Goal: Browse casually: Explore the website without a specific task or goal

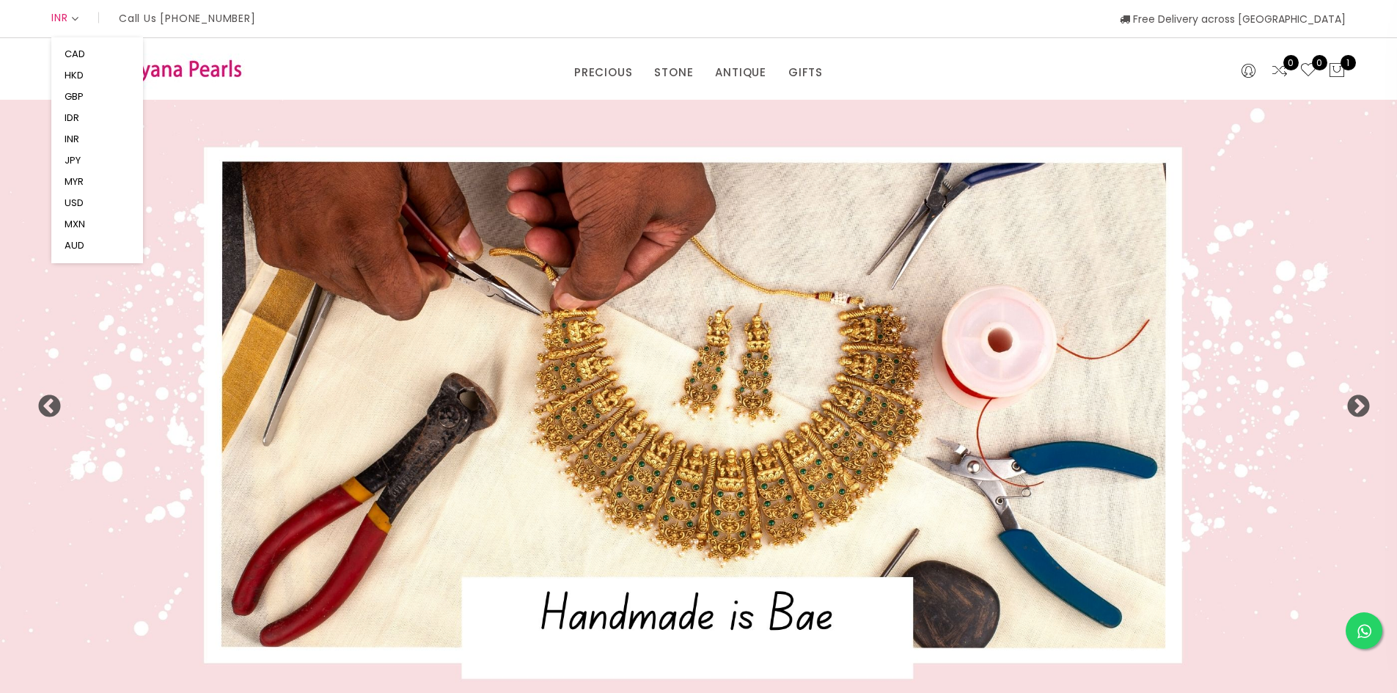
click at [71, 18] on span "INR" at bounding box center [65, 18] width 28 height 40
click at [81, 202] on button "USD" at bounding box center [74, 202] width 28 height 21
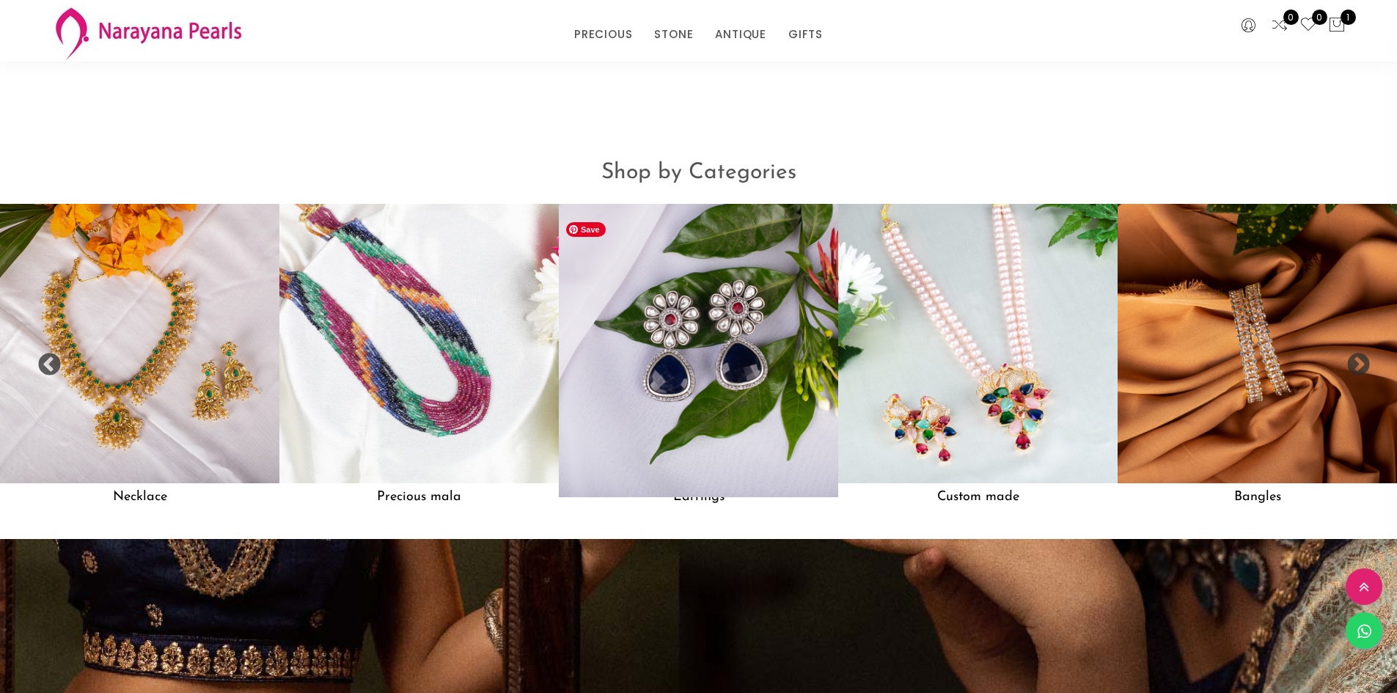
scroll to position [1599, 0]
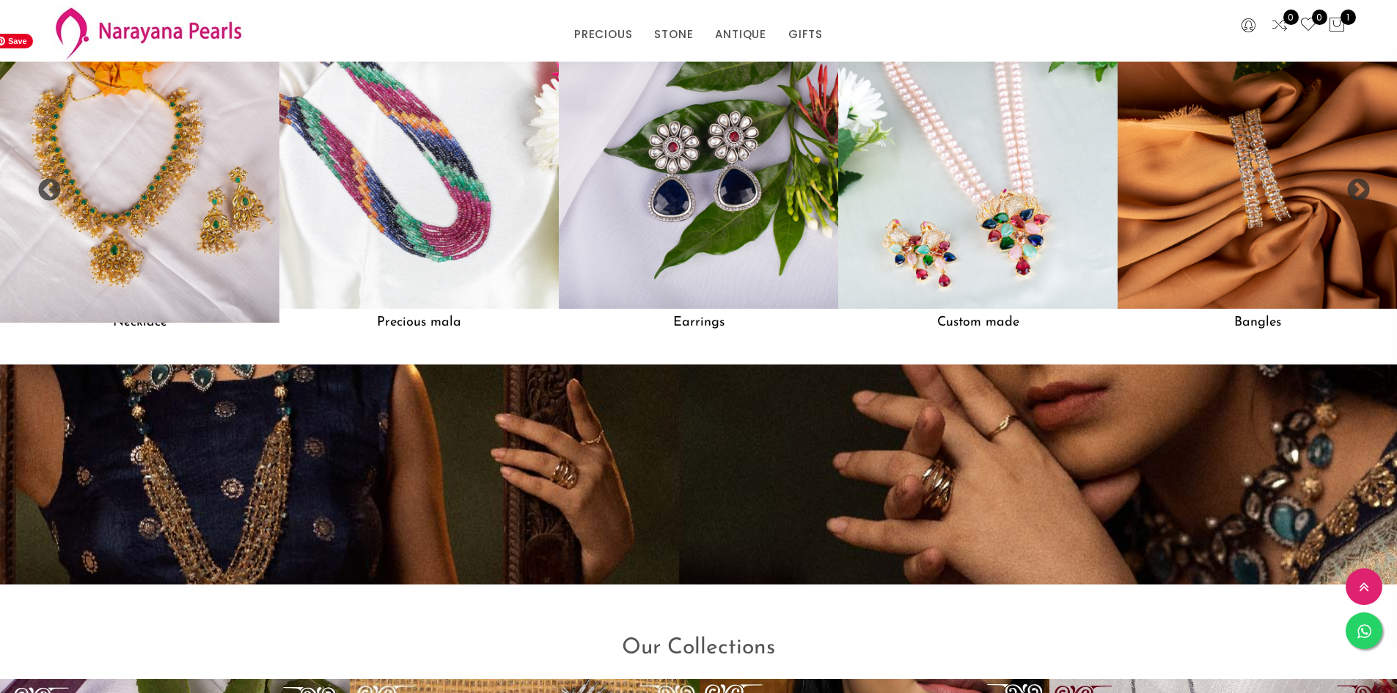
click at [145, 309] on img at bounding box center [139, 168] width 307 height 307
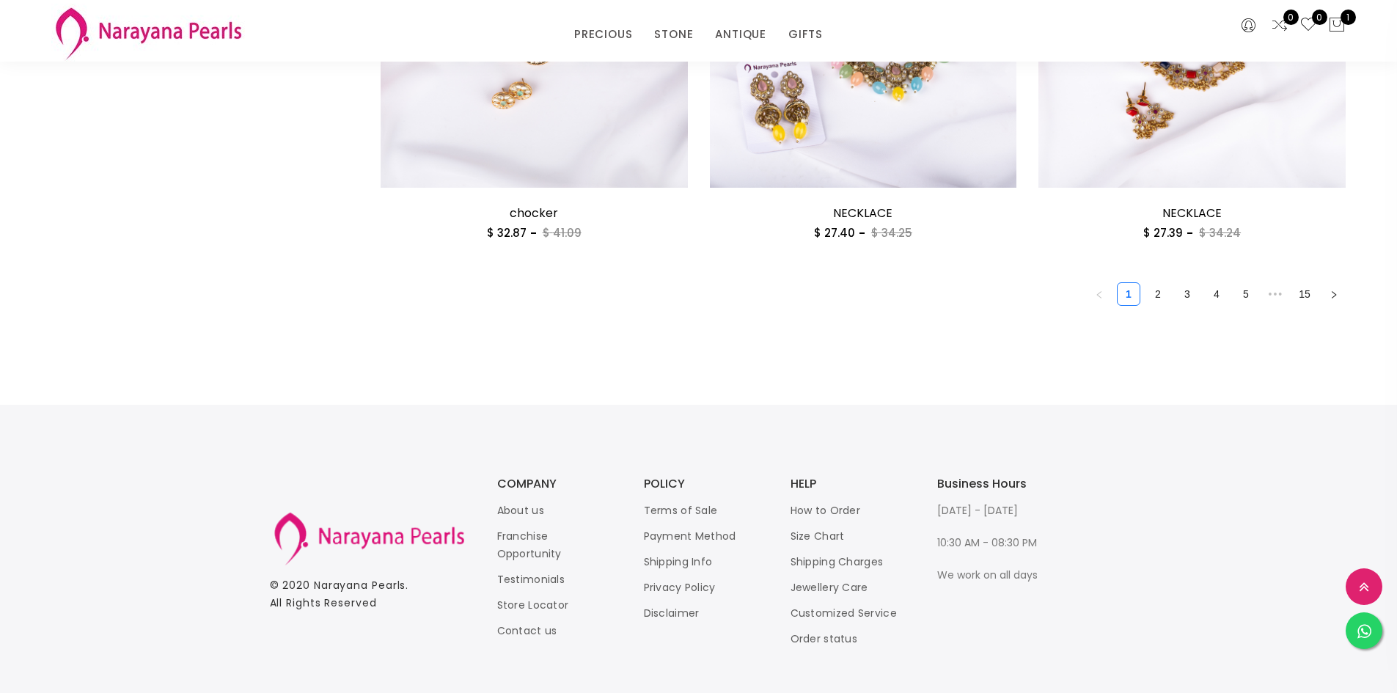
scroll to position [2640, 0]
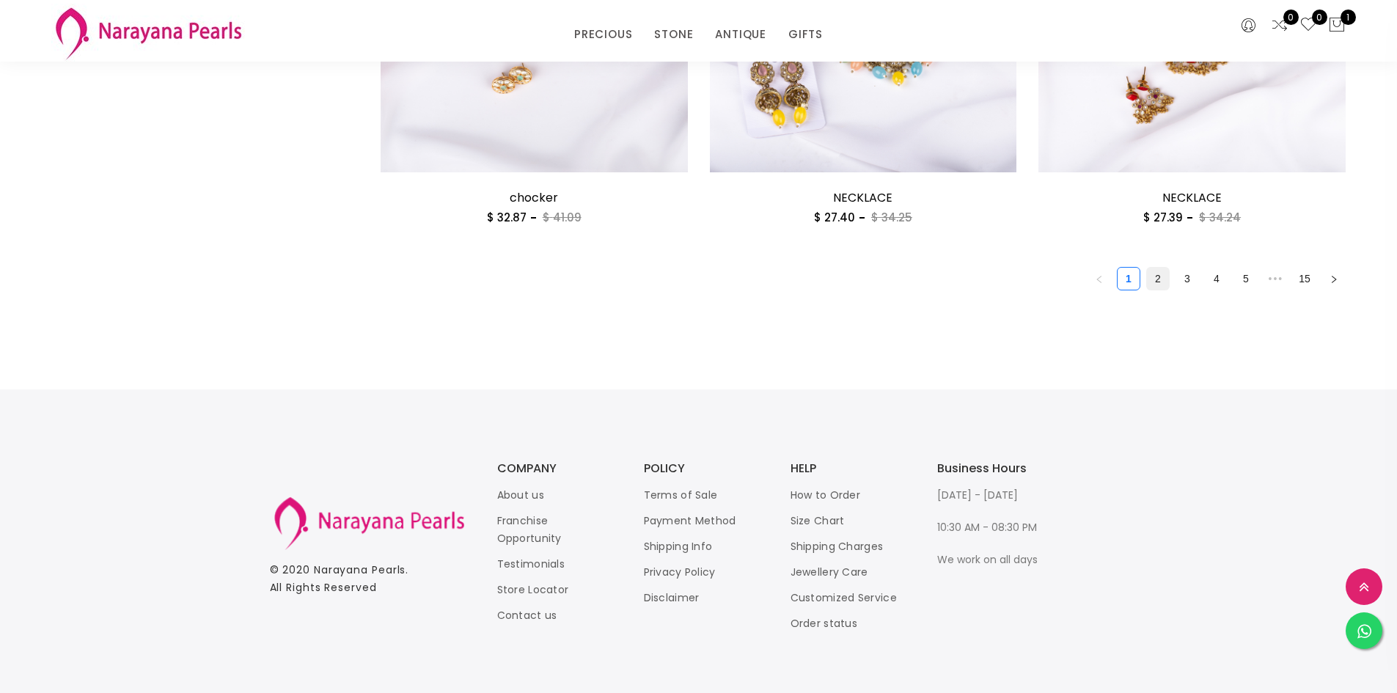
click at [1156, 279] on link "2" at bounding box center [1158, 279] width 22 height 22
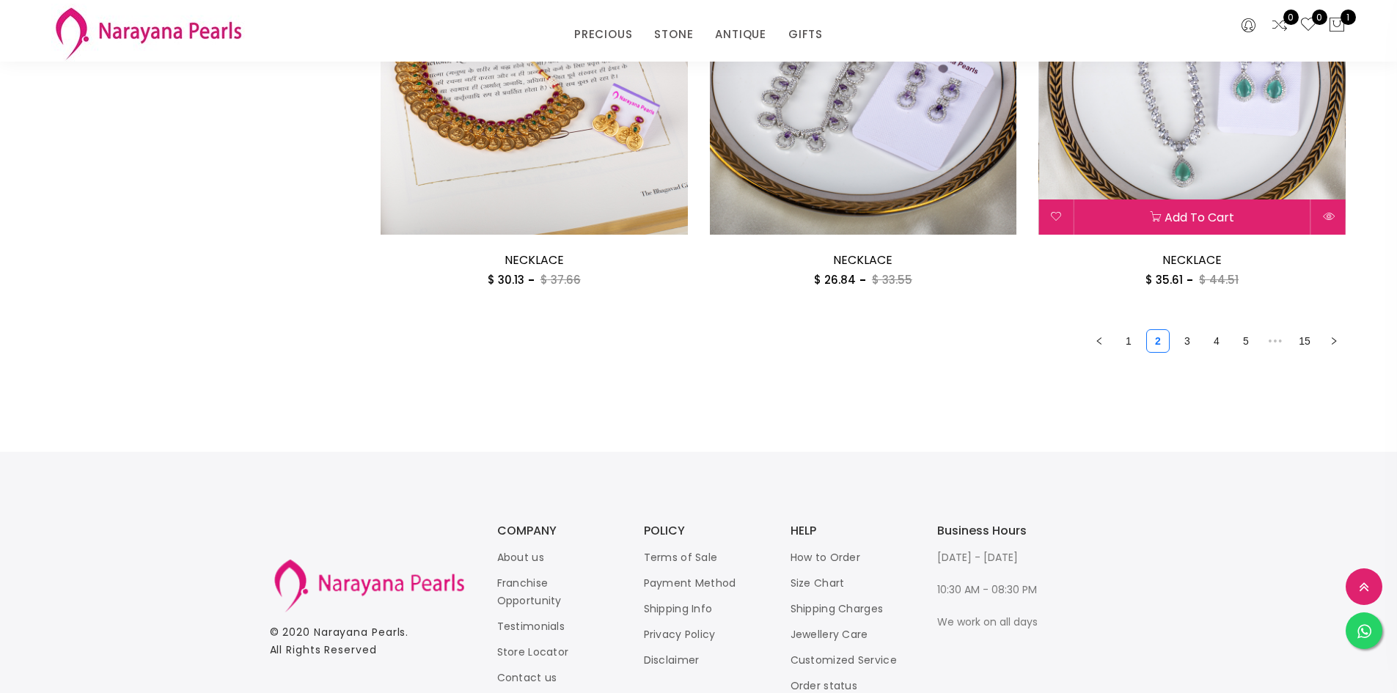
scroll to position [2729, 0]
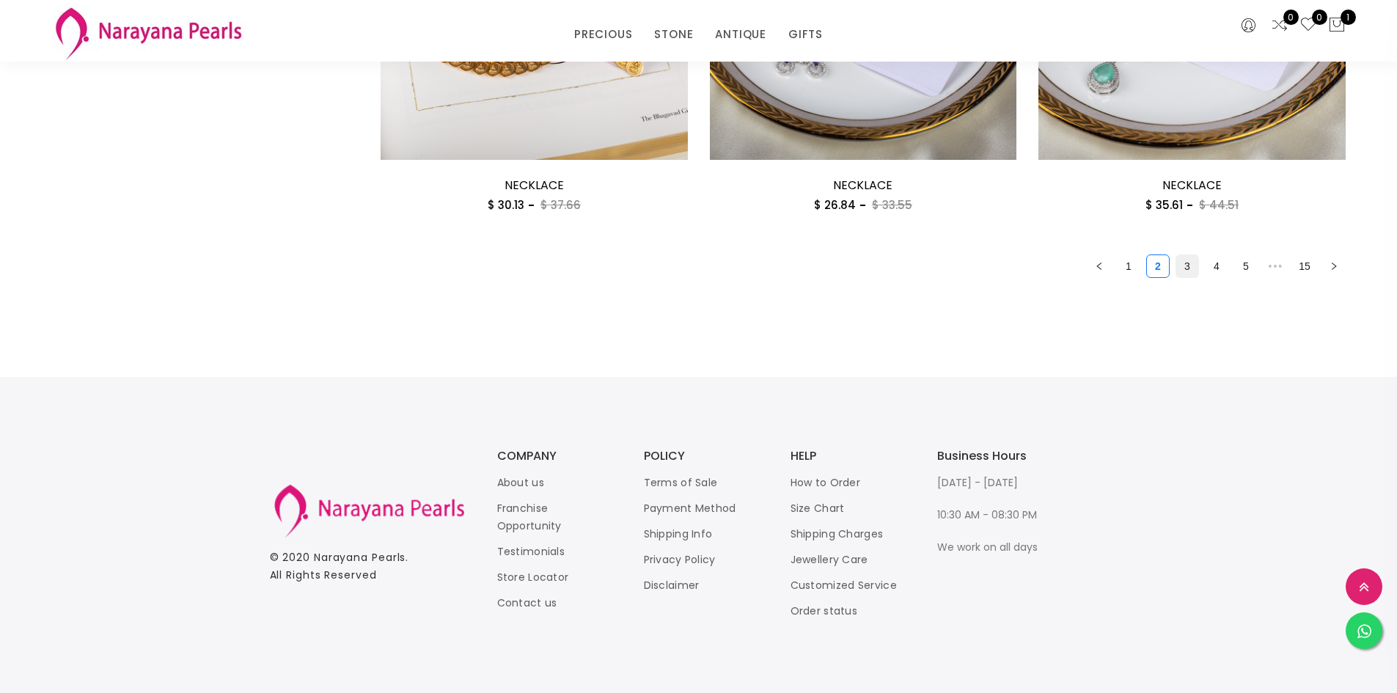
click at [1188, 268] on link "3" at bounding box center [1187, 266] width 22 height 22
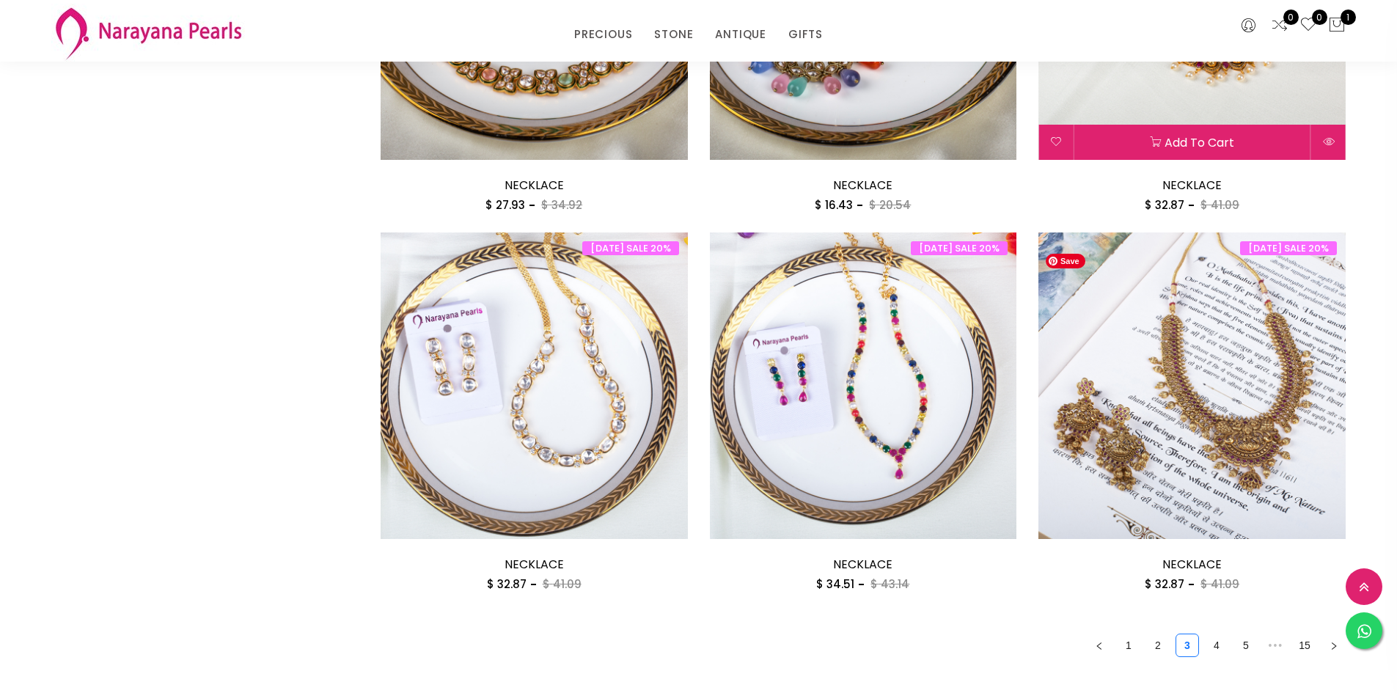
scroll to position [2347, 0]
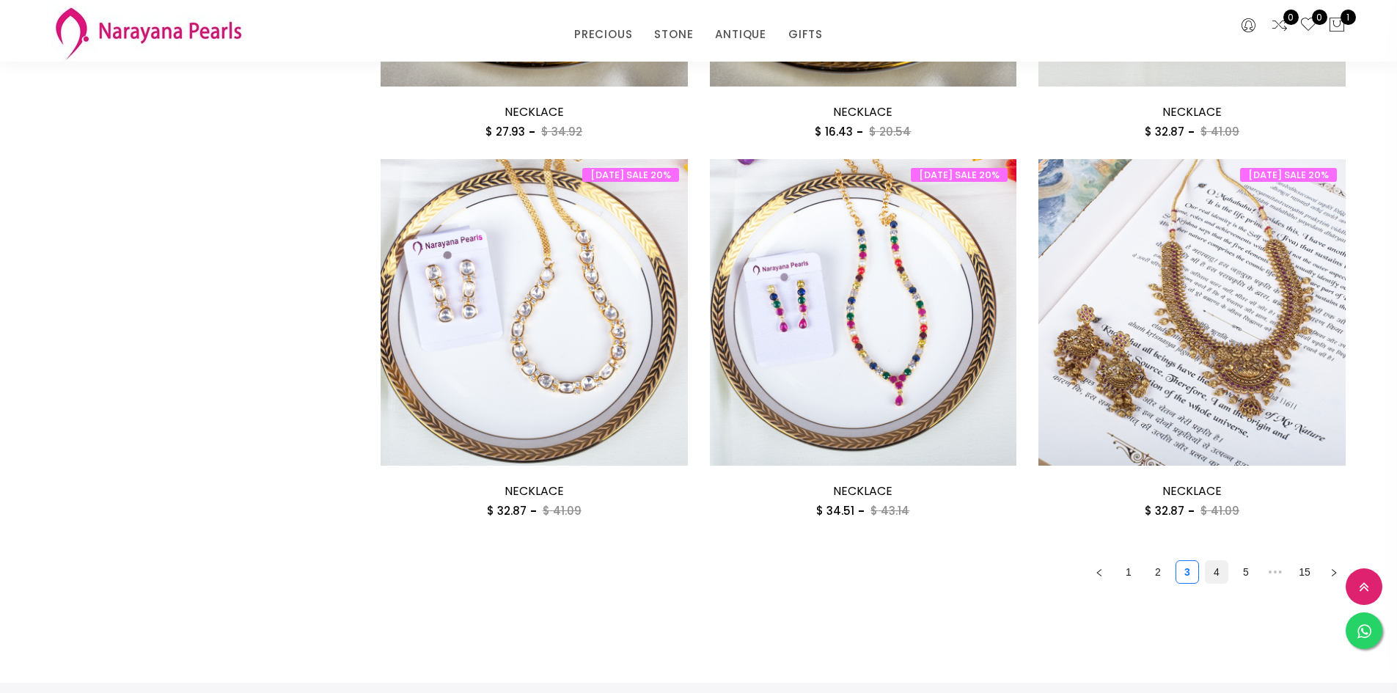
click at [1211, 570] on link "4" at bounding box center [1217, 572] width 22 height 22
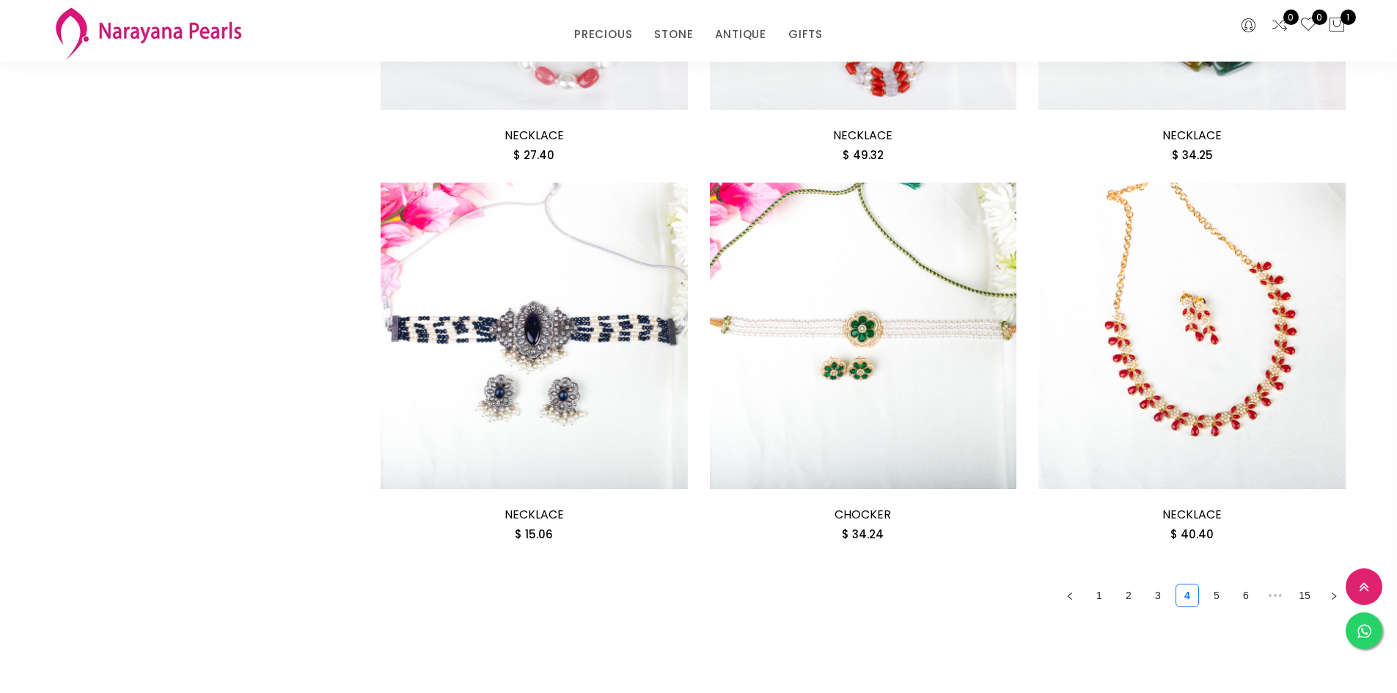
scroll to position [2393, 0]
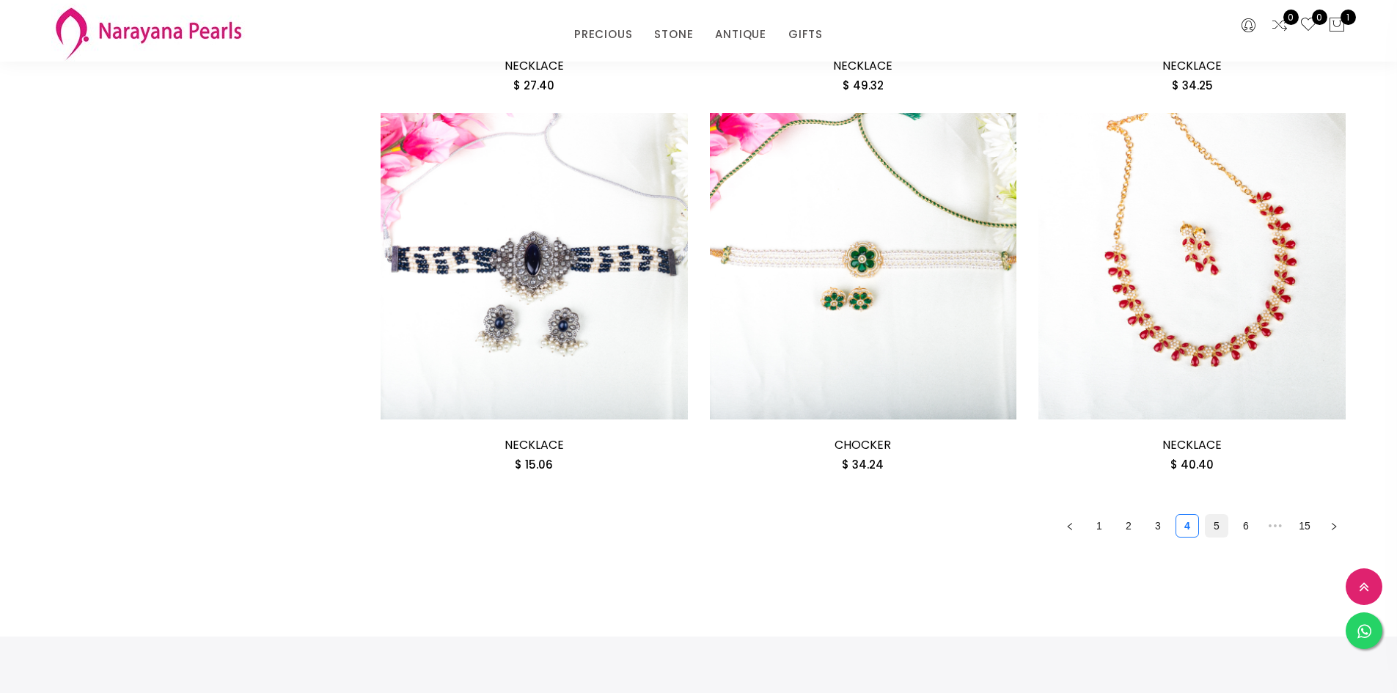
click at [1213, 521] on link "5" at bounding box center [1217, 526] width 22 height 22
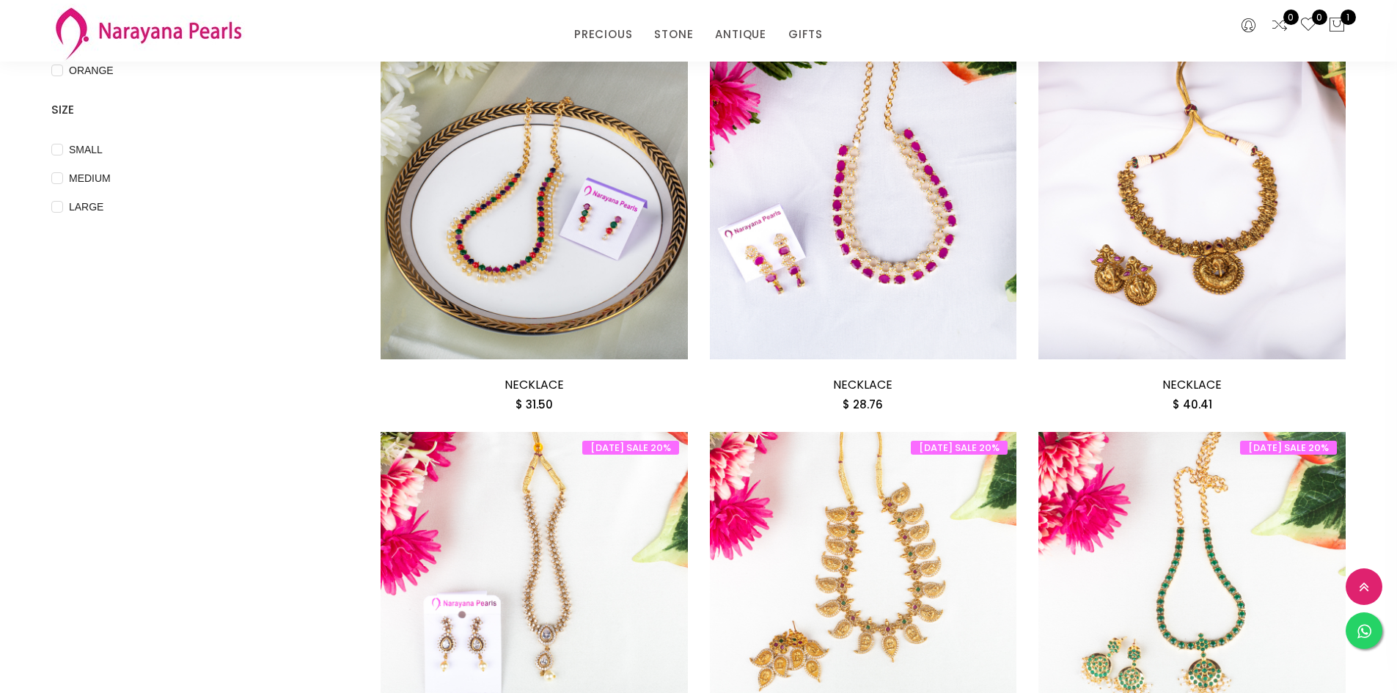
scroll to position [581, 0]
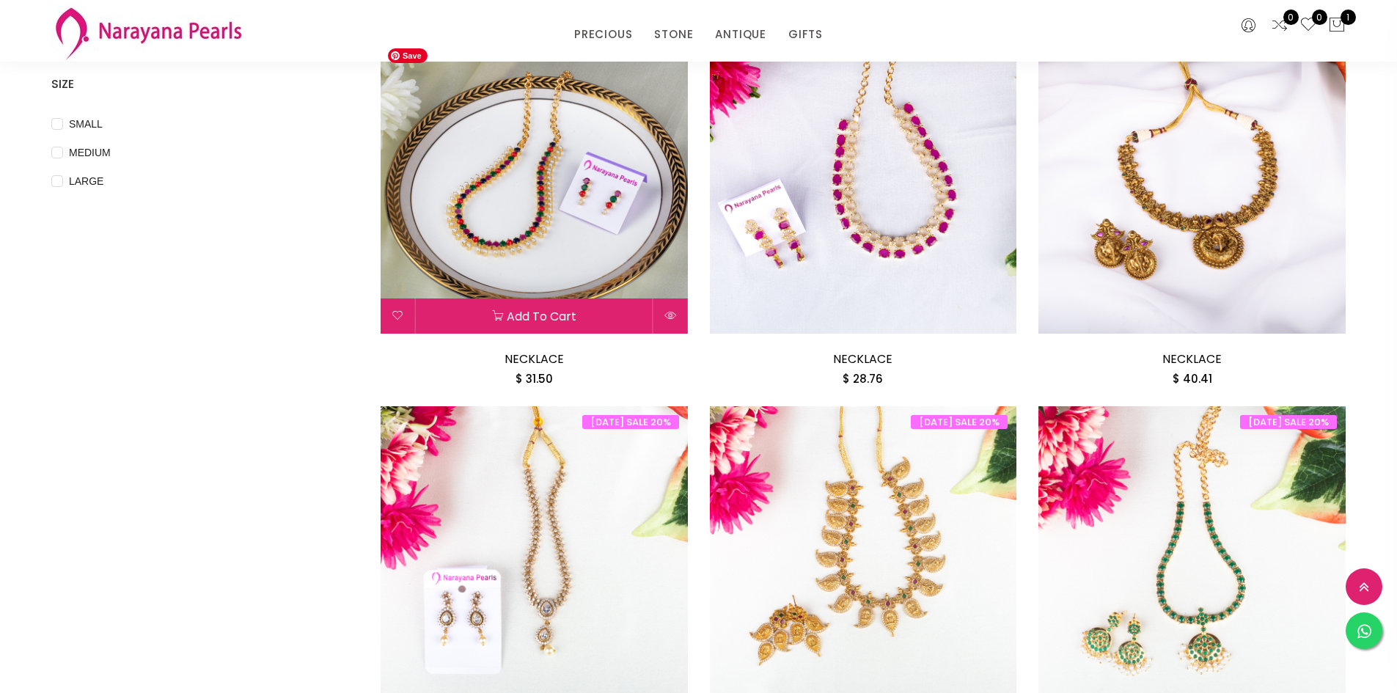
click at [494, 252] on img at bounding box center [534, 179] width 307 height 307
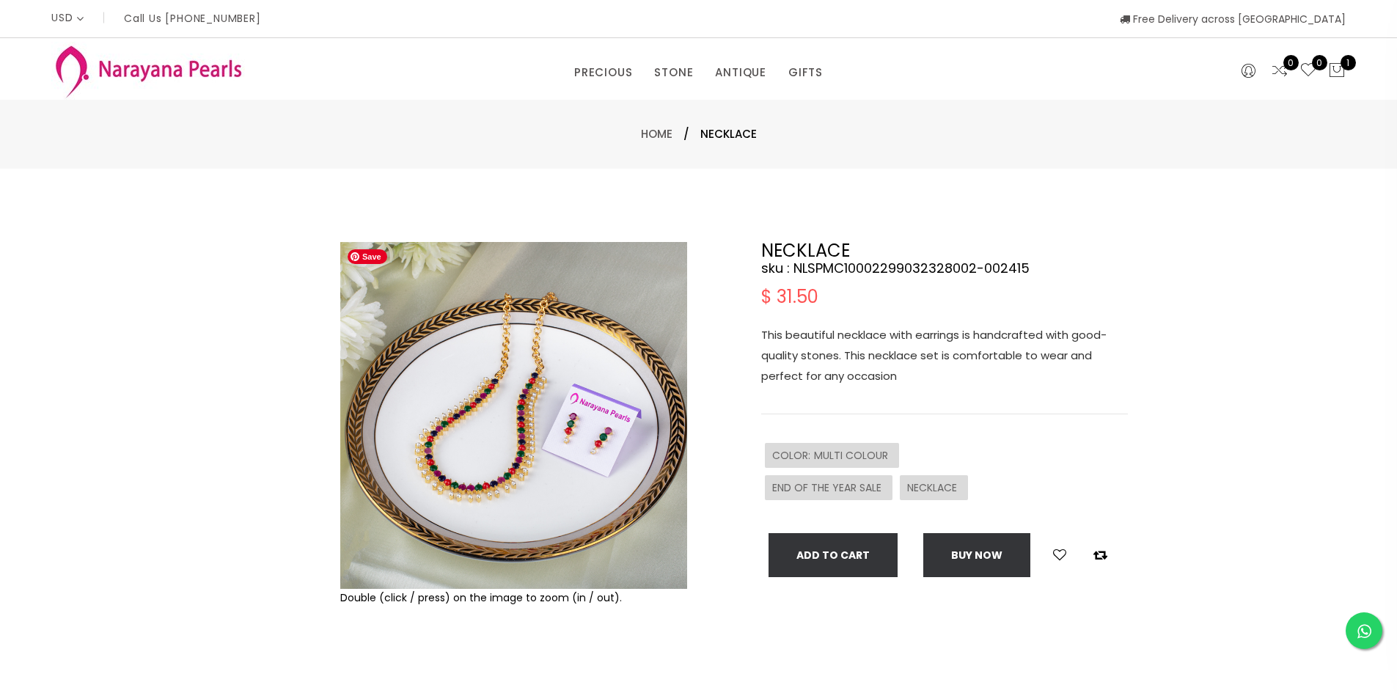
click at [446, 508] on img at bounding box center [513, 415] width 347 height 347
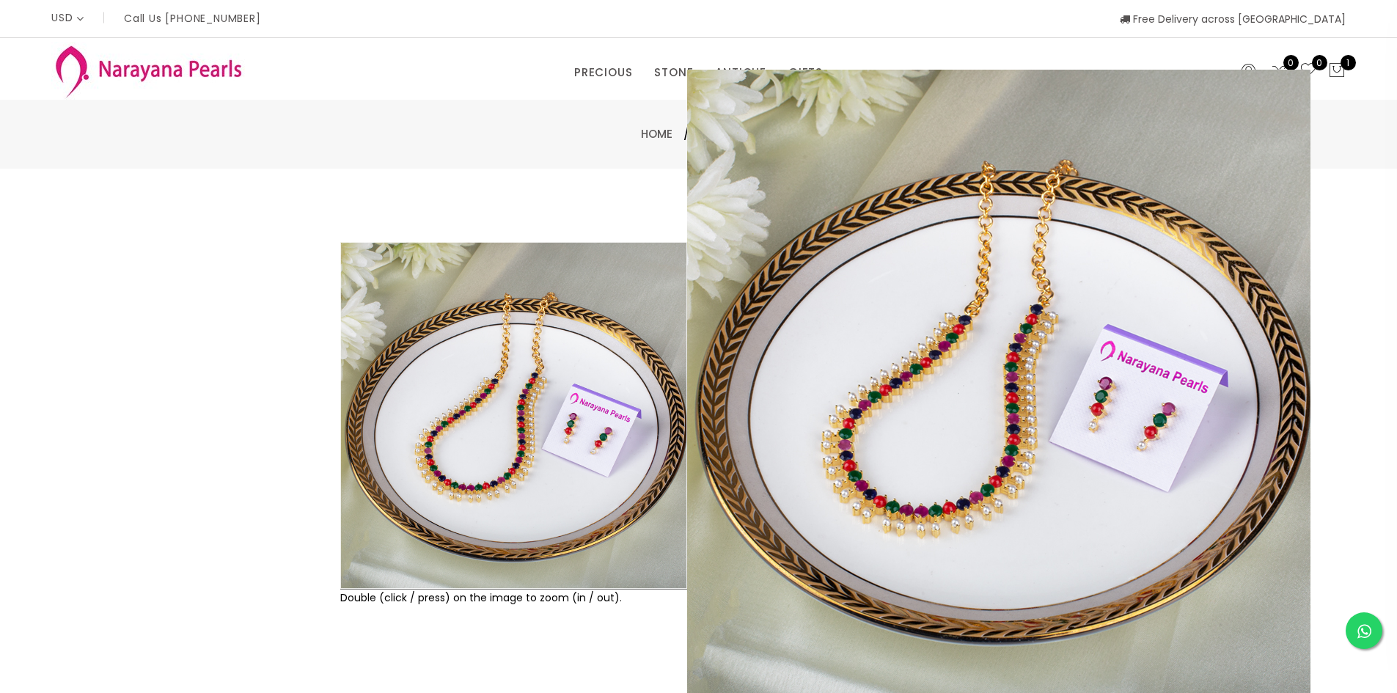
click at [385, 199] on div "Double (click / press) on the image to zoom (in / out). NECKLACE sku : NLSPMC10…" at bounding box center [698, 473] width 1397 height 609
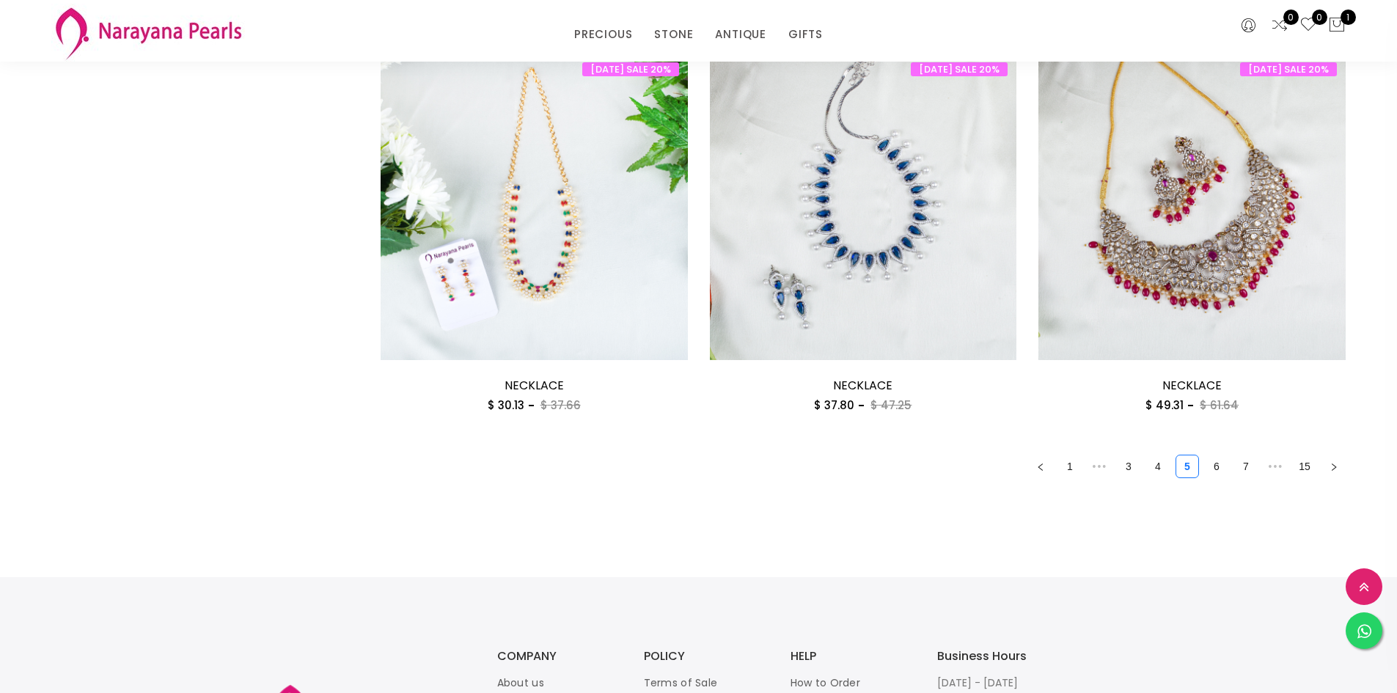
scroll to position [2464, 0]
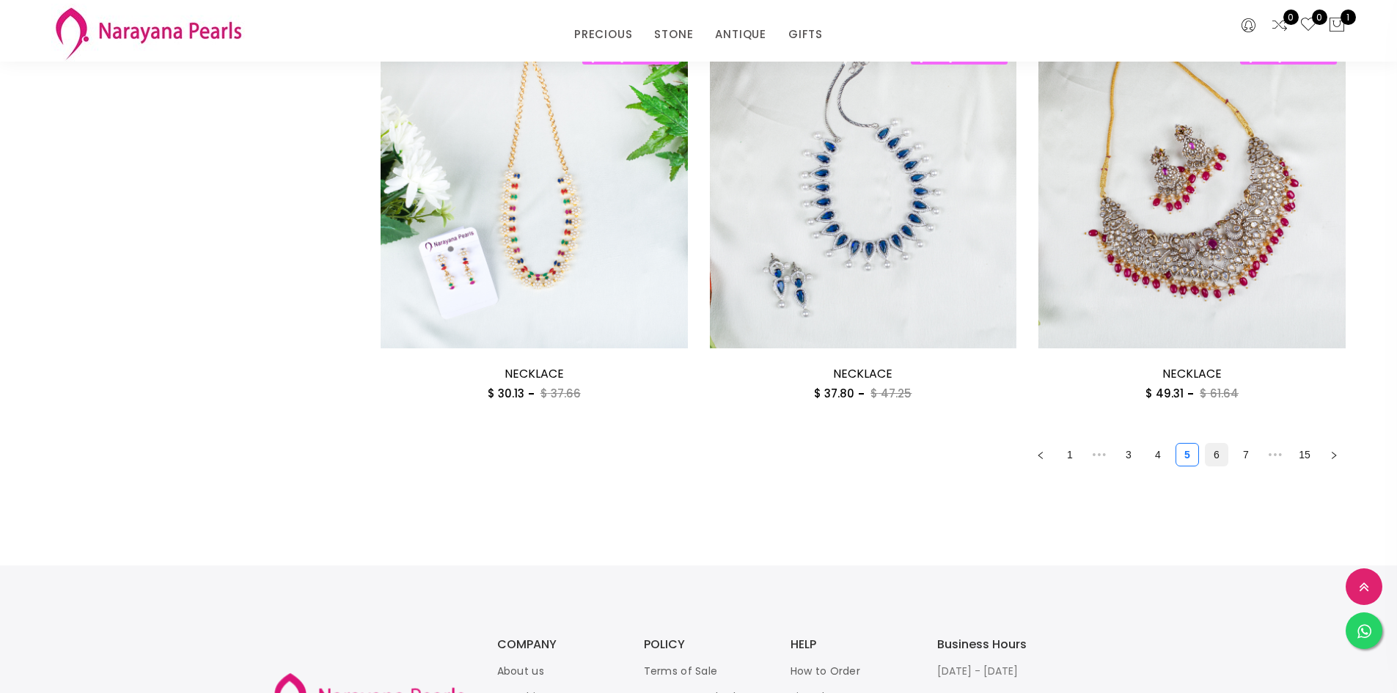
click at [1218, 454] on link "6" at bounding box center [1217, 455] width 22 height 22
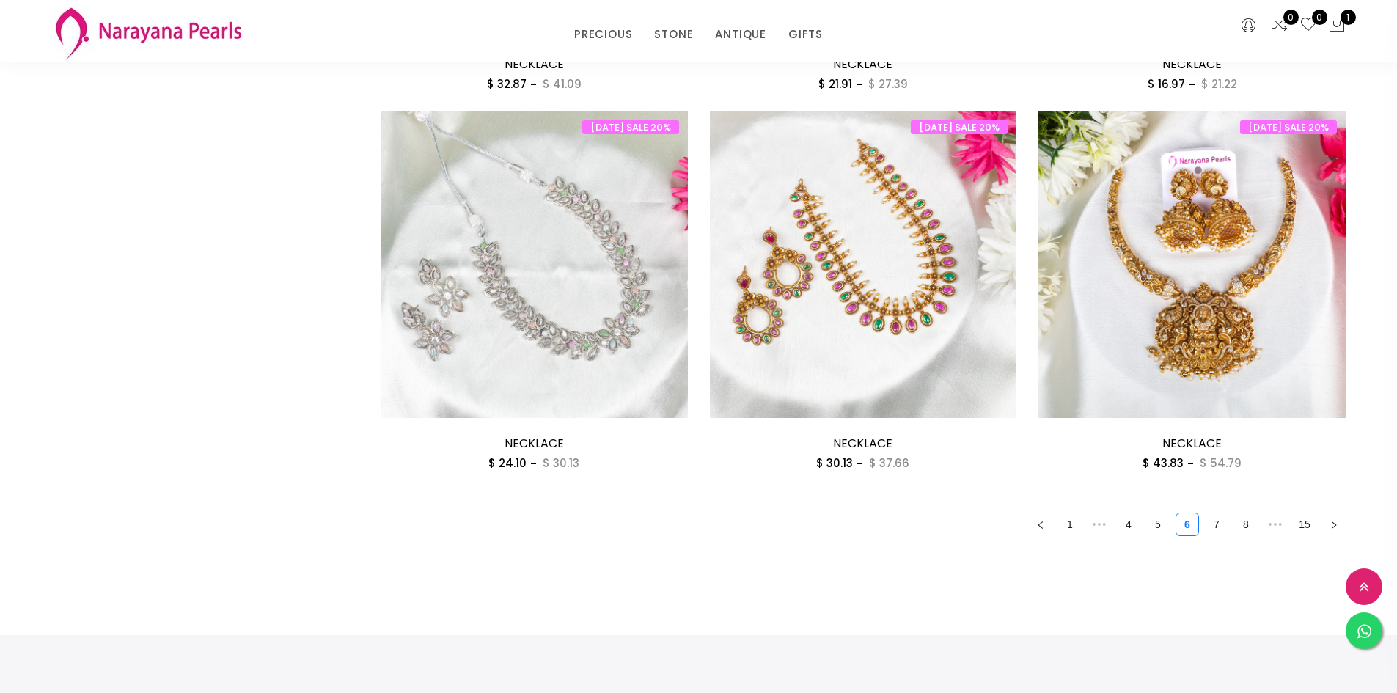
scroll to position [2413, 0]
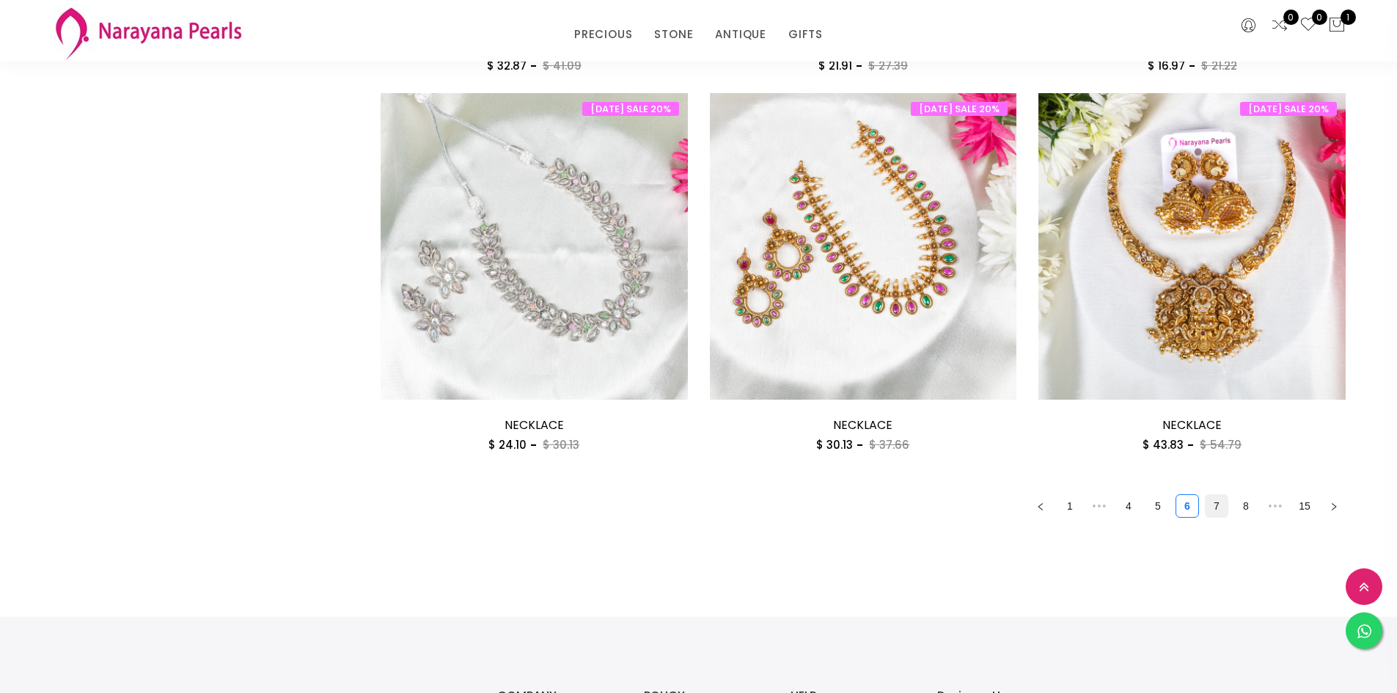
click at [1222, 508] on link "7" at bounding box center [1217, 506] width 22 height 22
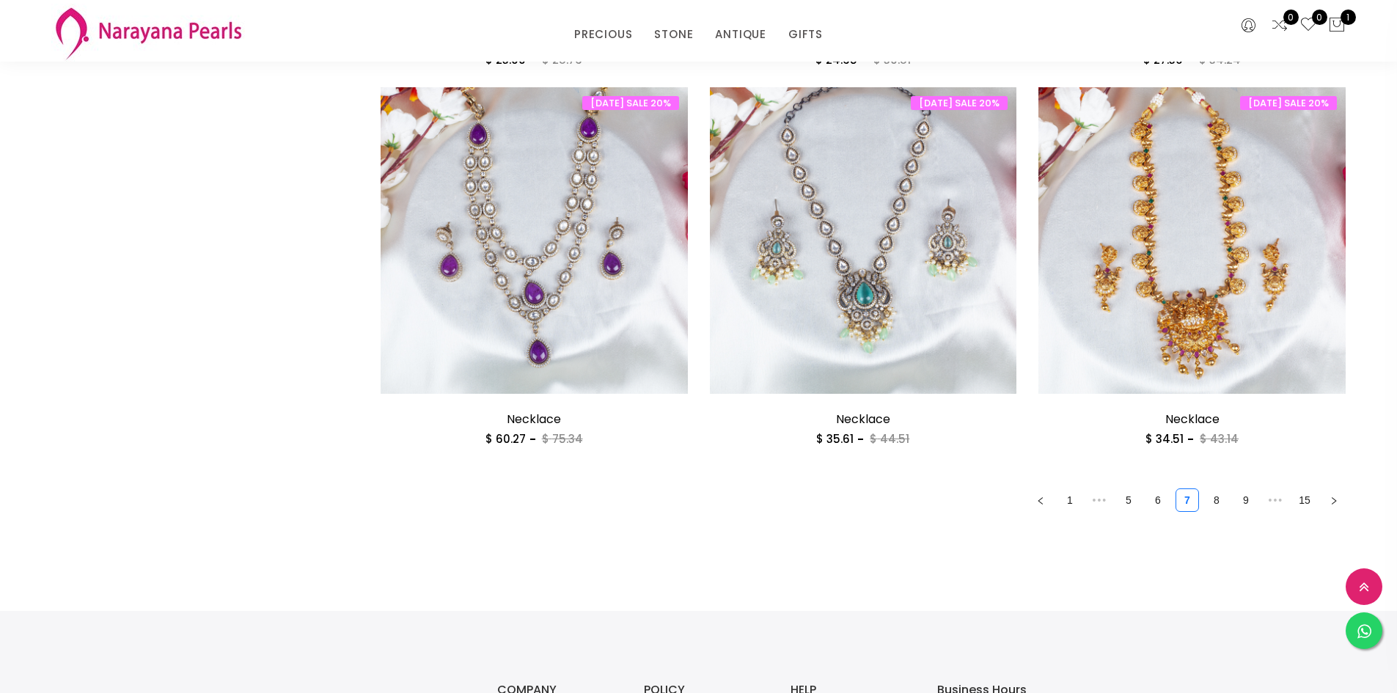
scroll to position [2426, 0]
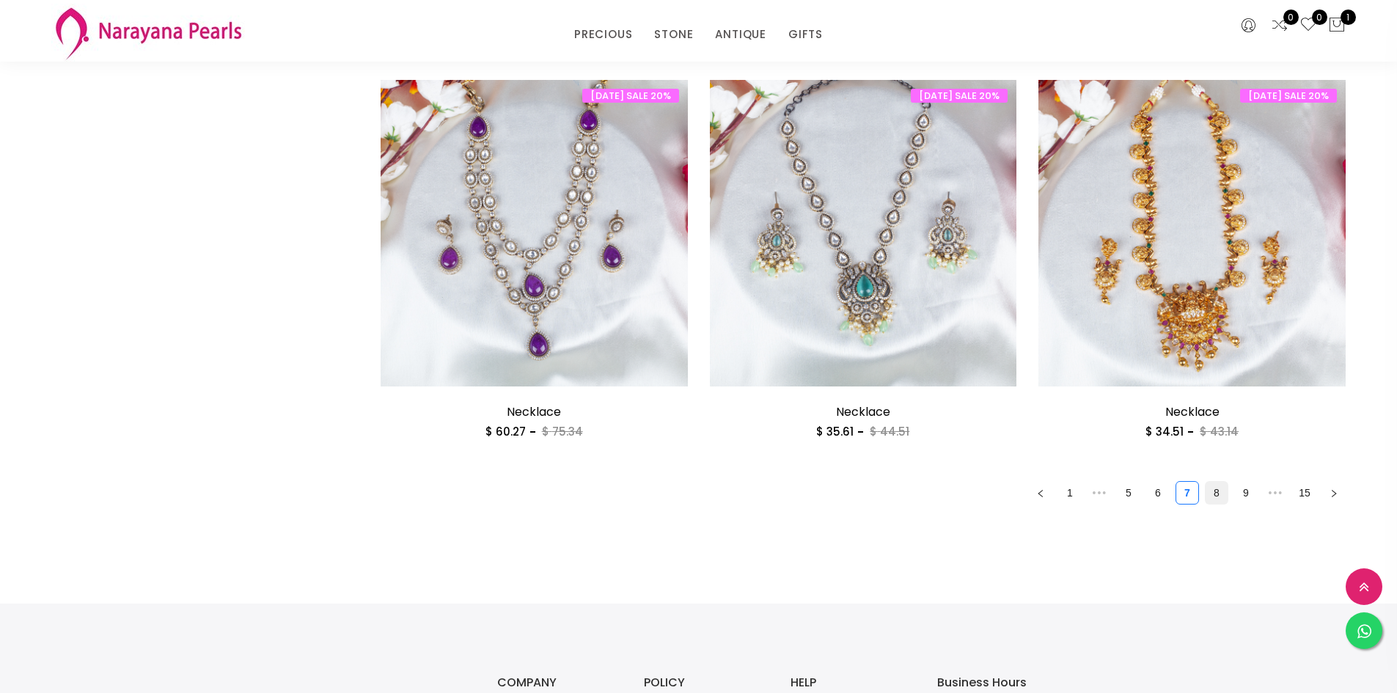
click at [1215, 491] on link "8" at bounding box center [1217, 493] width 22 height 22
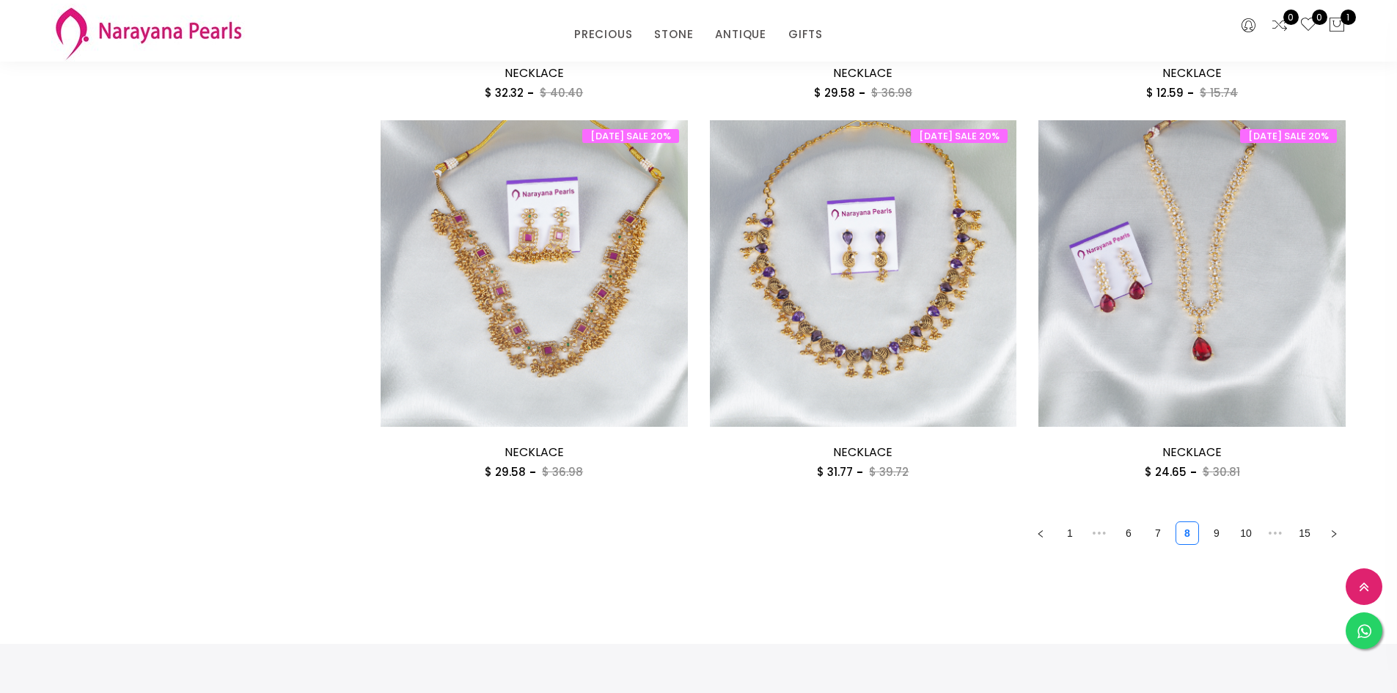
scroll to position [2426, 0]
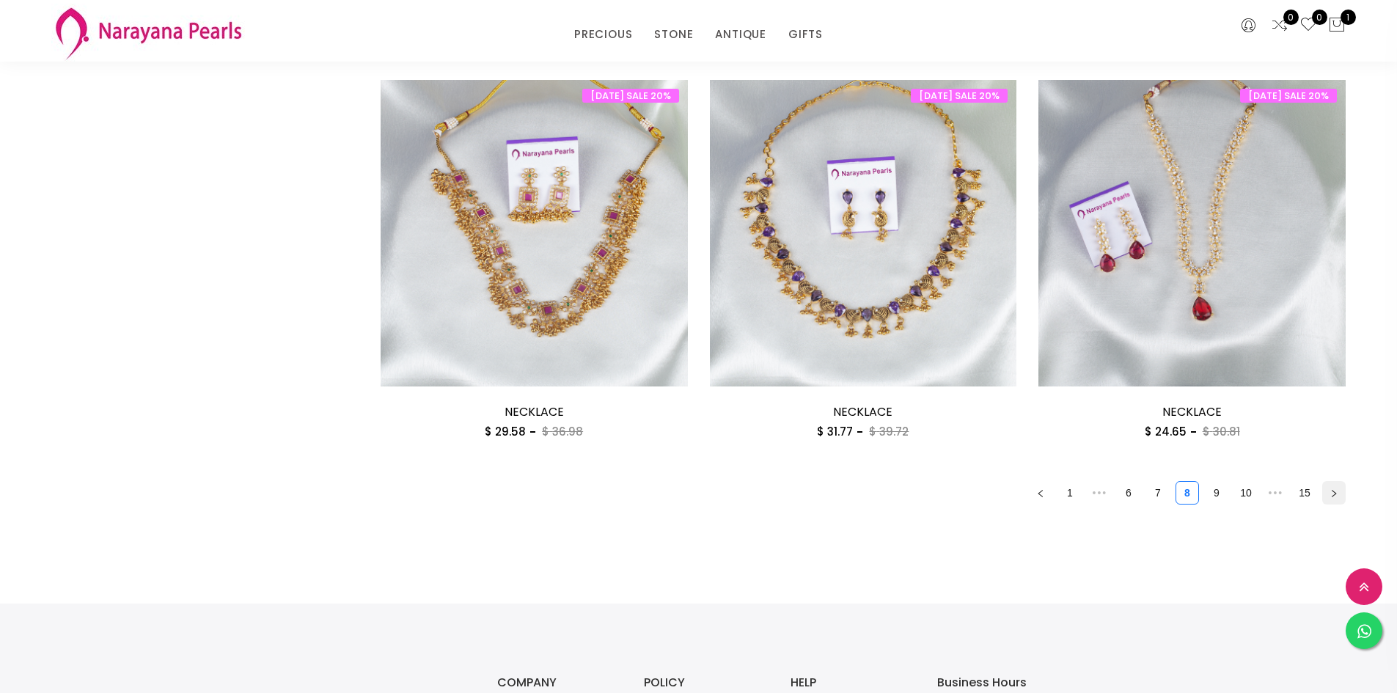
click at [1330, 497] on button "button" at bounding box center [1333, 492] width 23 height 23
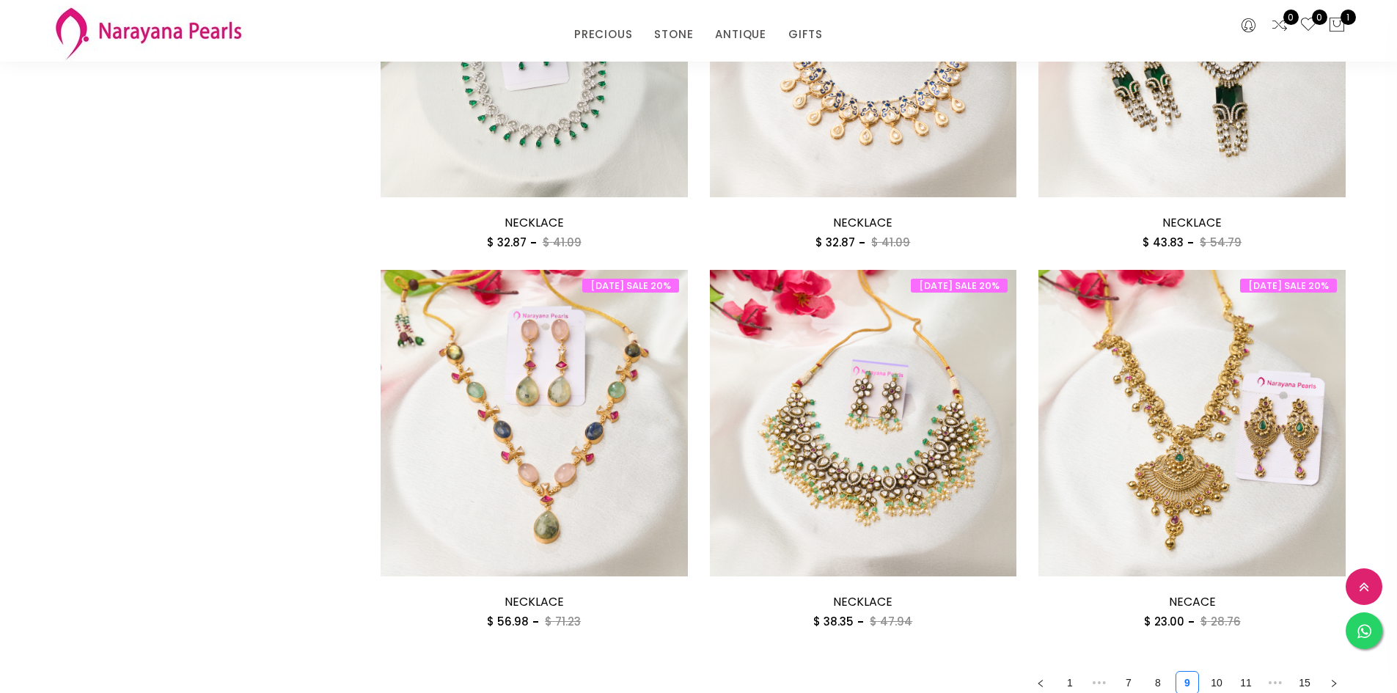
scroll to position [2273, 0]
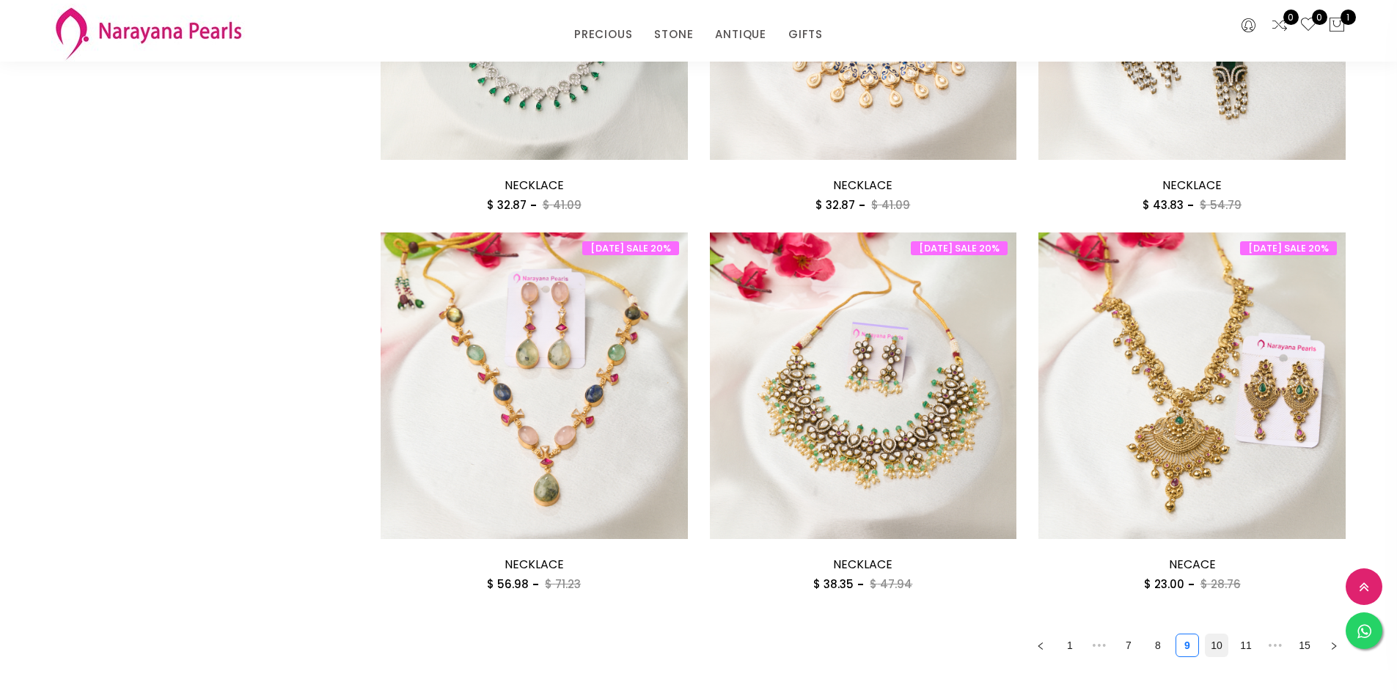
click at [1217, 645] on link "10" at bounding box center [1217, 645] width 22 height 22
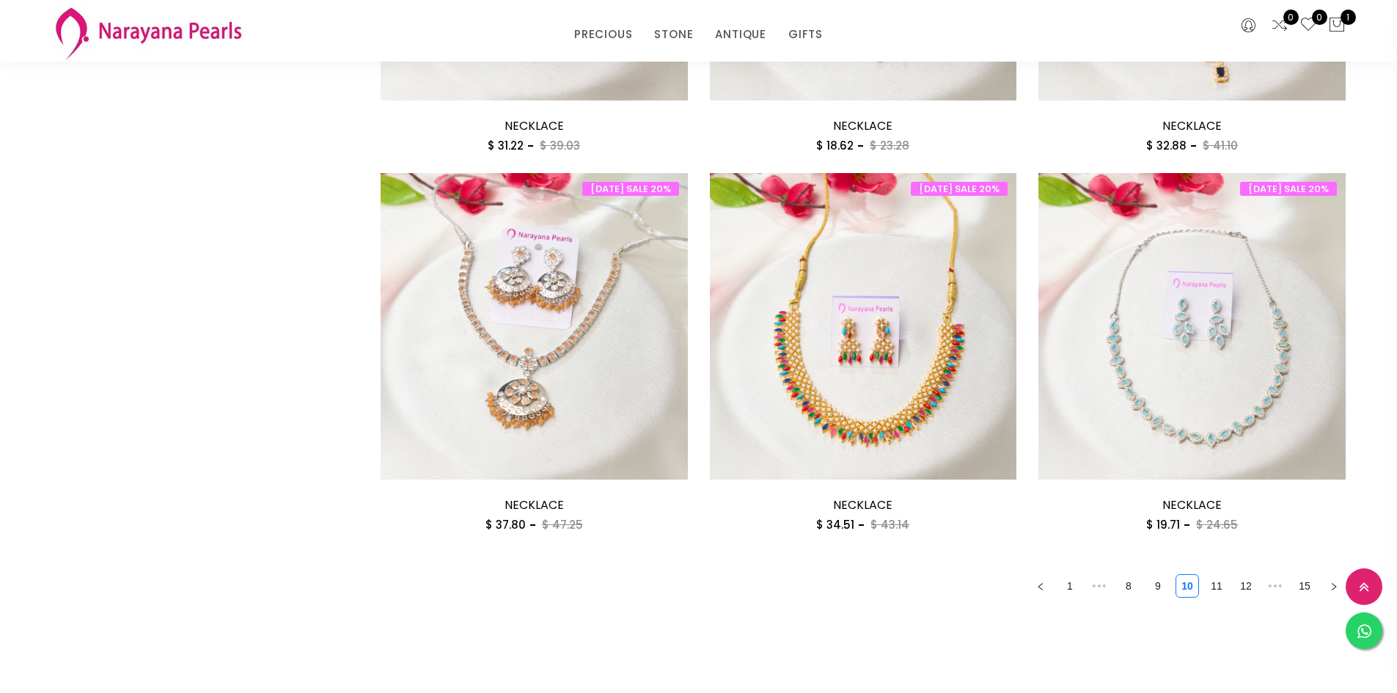
scroll to position [2336, 0]
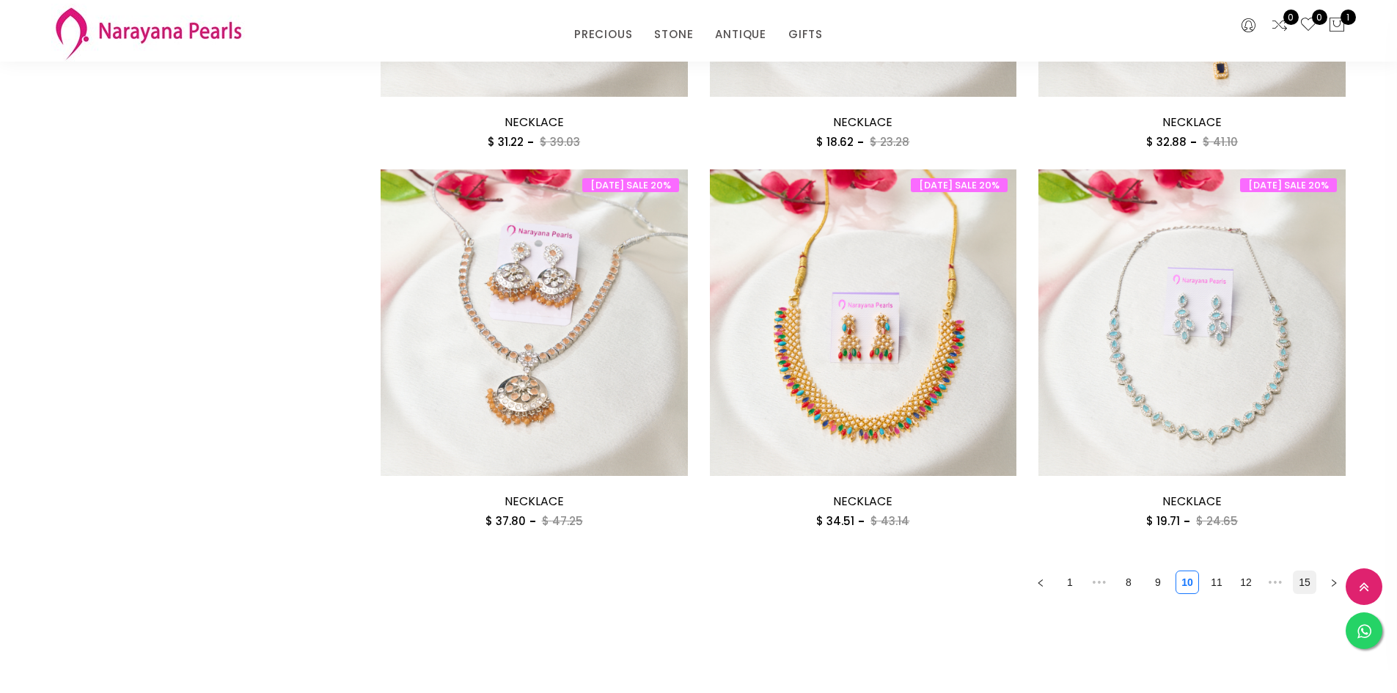
click at [1303, 586] on link "15" at bounding box center [1305, 582] width 22 height 22
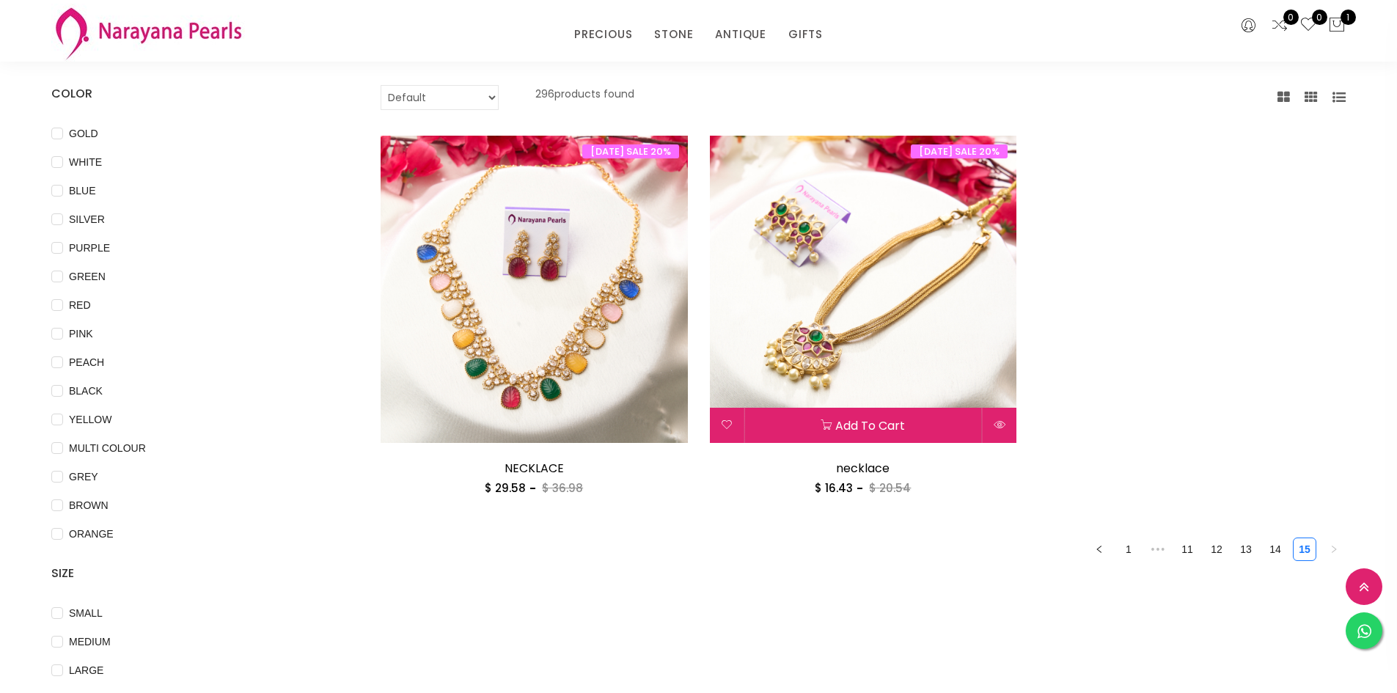
scroll to position [73, 0]
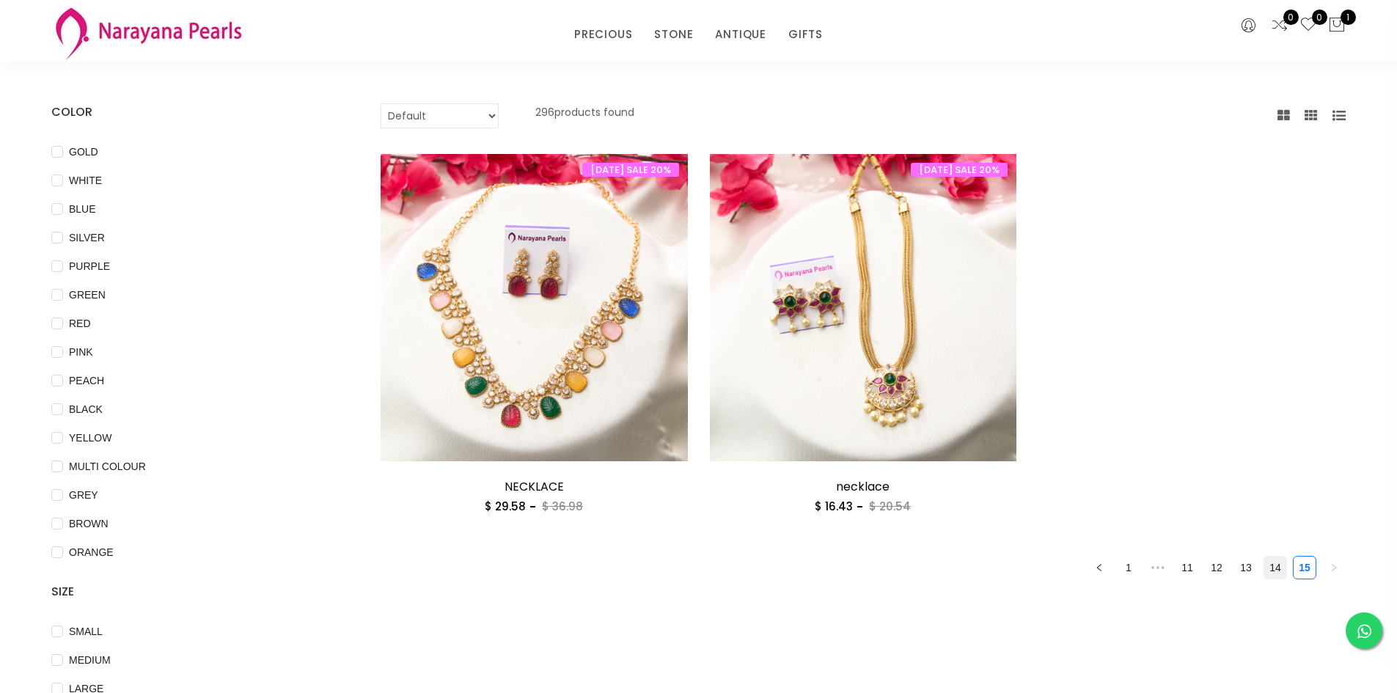
click at [1269, 565] on link "14" at bounding box center [1275, 568] width 22 height 22
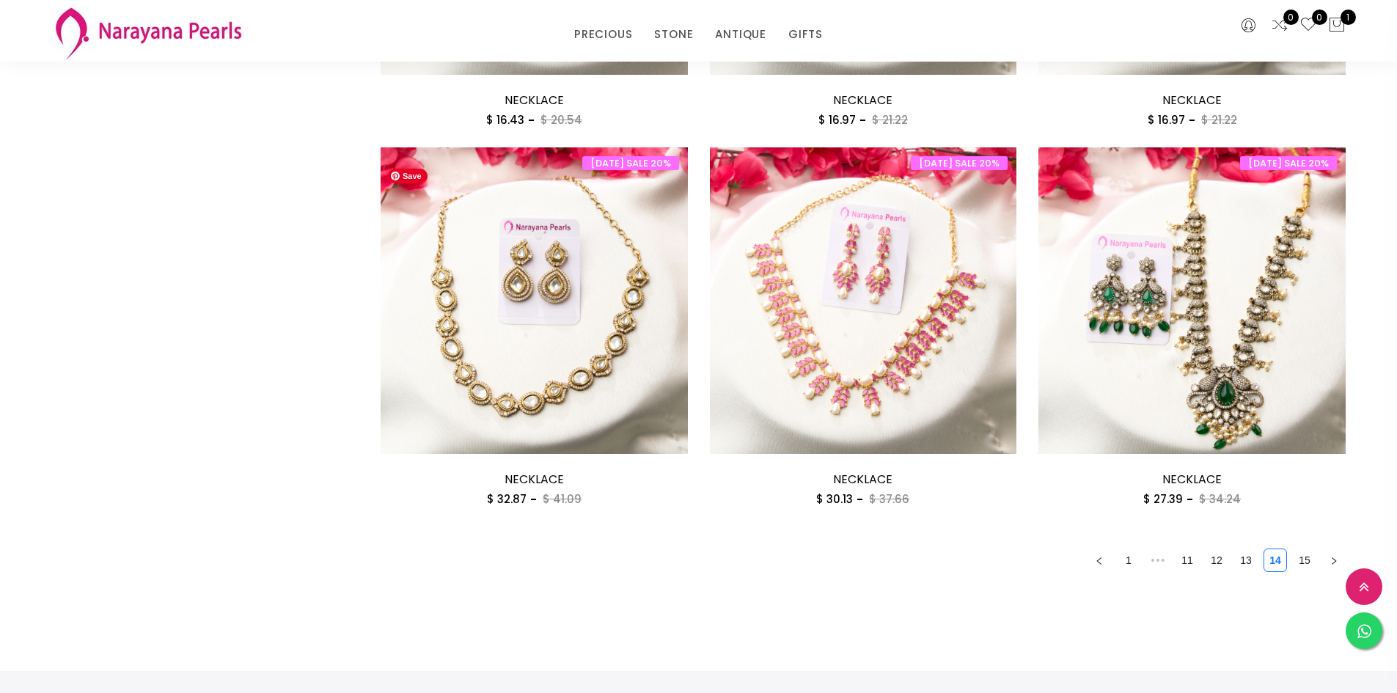
scroll to position [2493, 0]
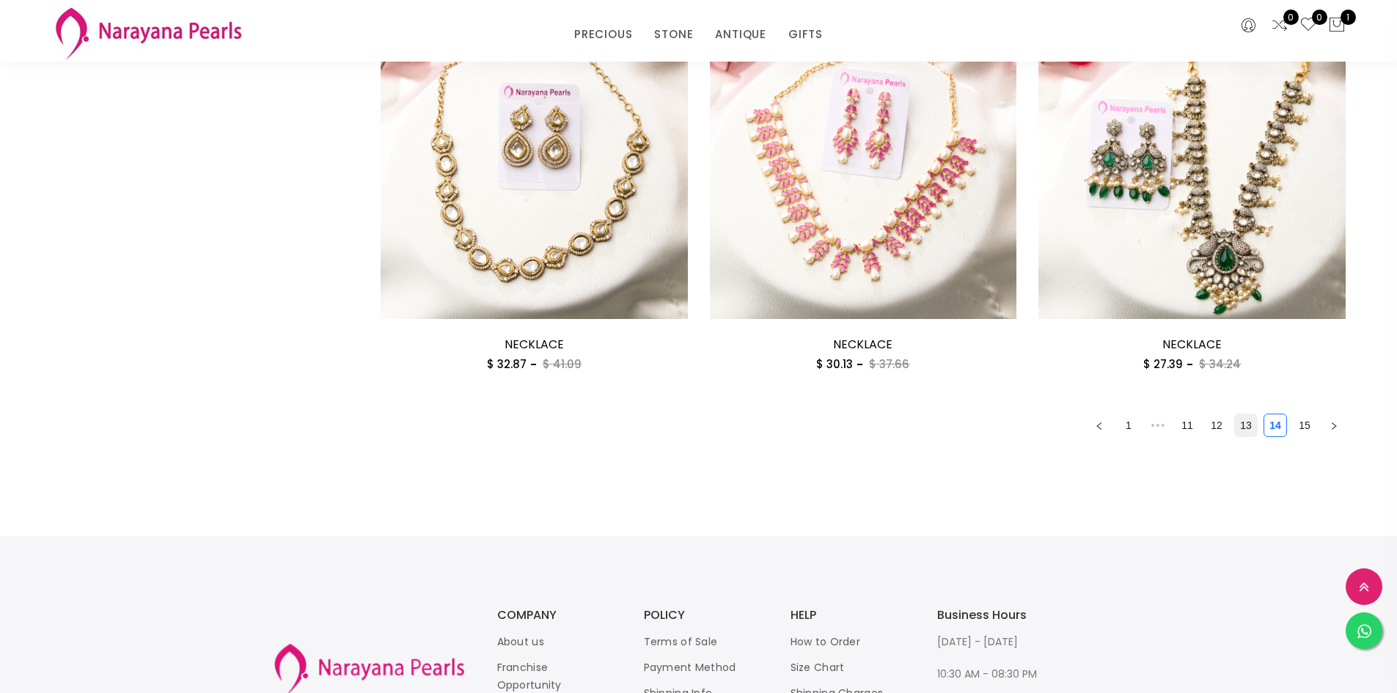
click at [1247, 421] on link "13" at bounding box center [1246, 425] width 22 height 22
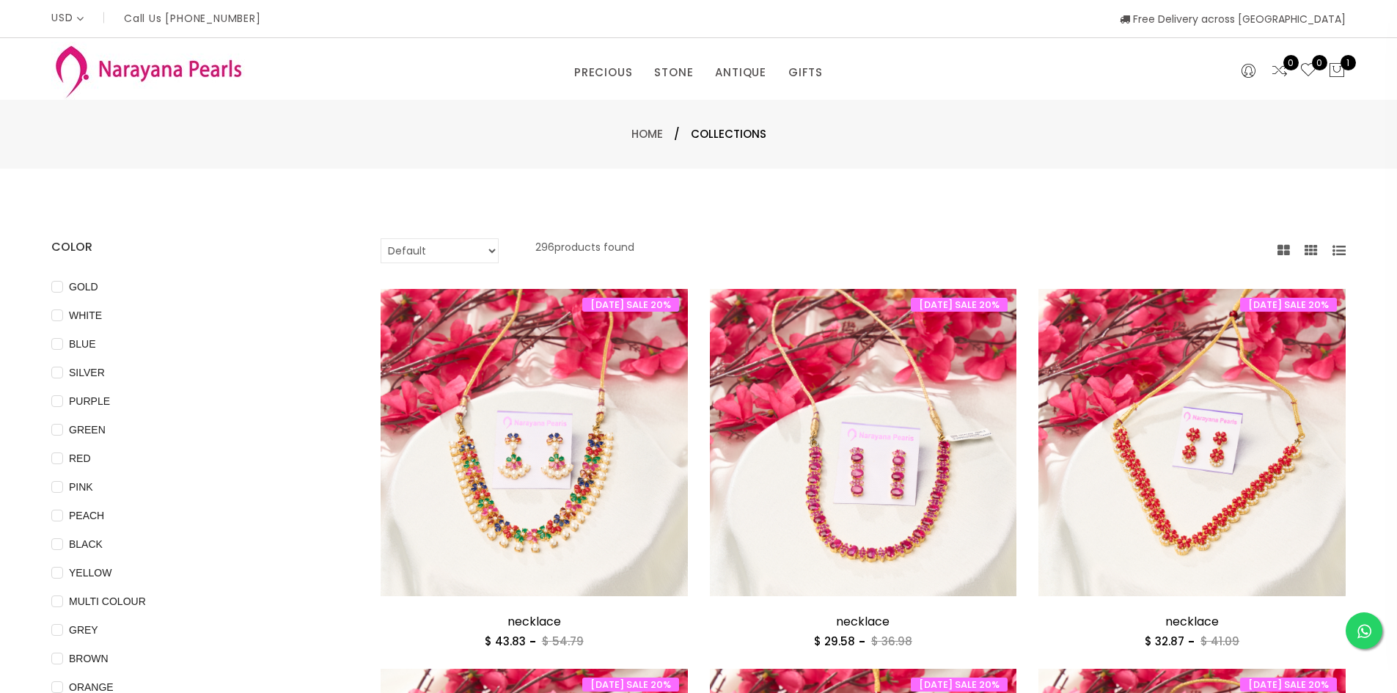
click at [161, 65] on img at bounding box center [148, 71] width 194 height 58
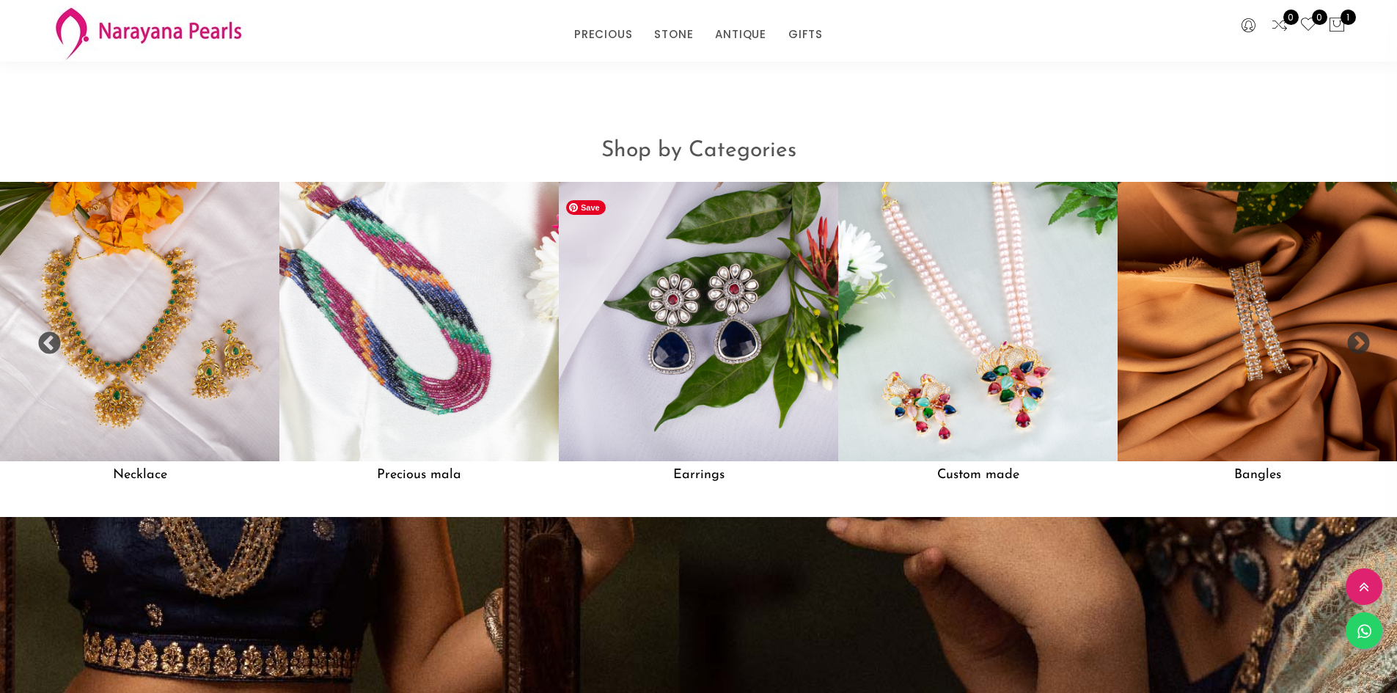
scroll to position [1450, 0]
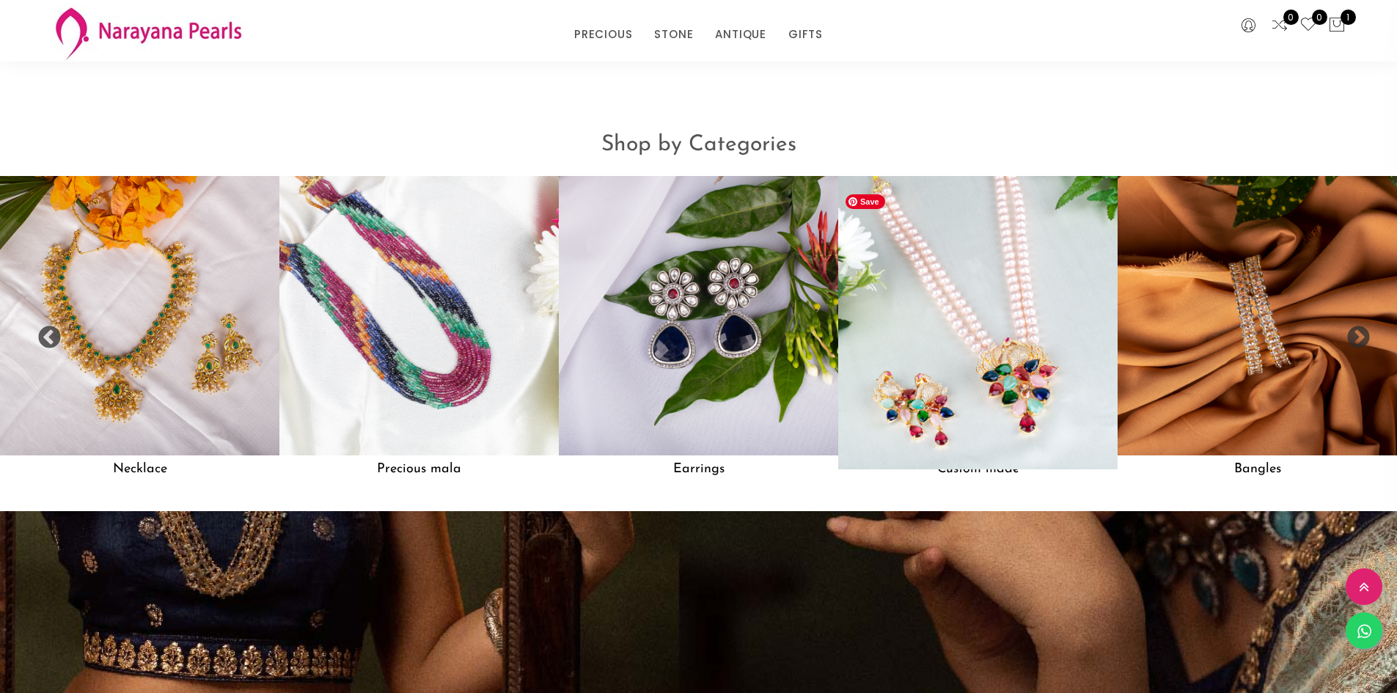
click at [1014, 393] on img at bounding box center [977, 315] width 307 height 307
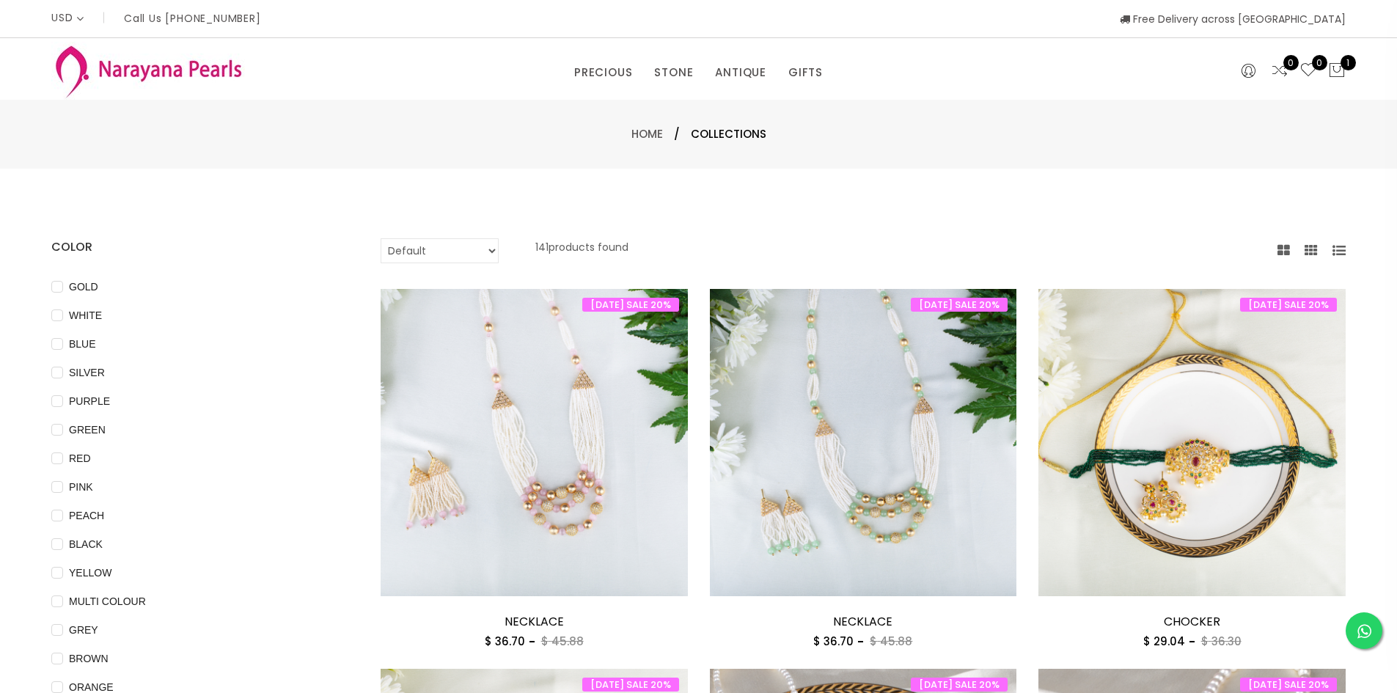
click at [139, 66] on img at bounding box center [148, 71] width 194 height 58
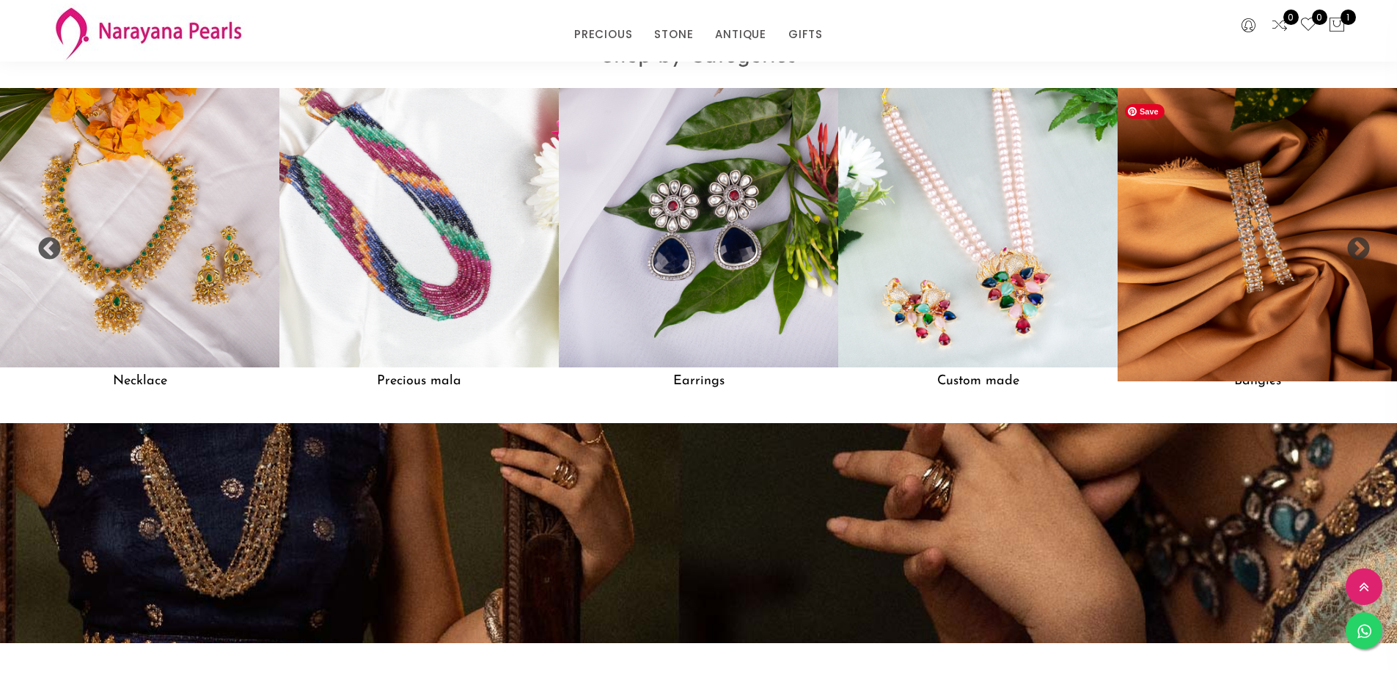
scroll to position [1541, 0]
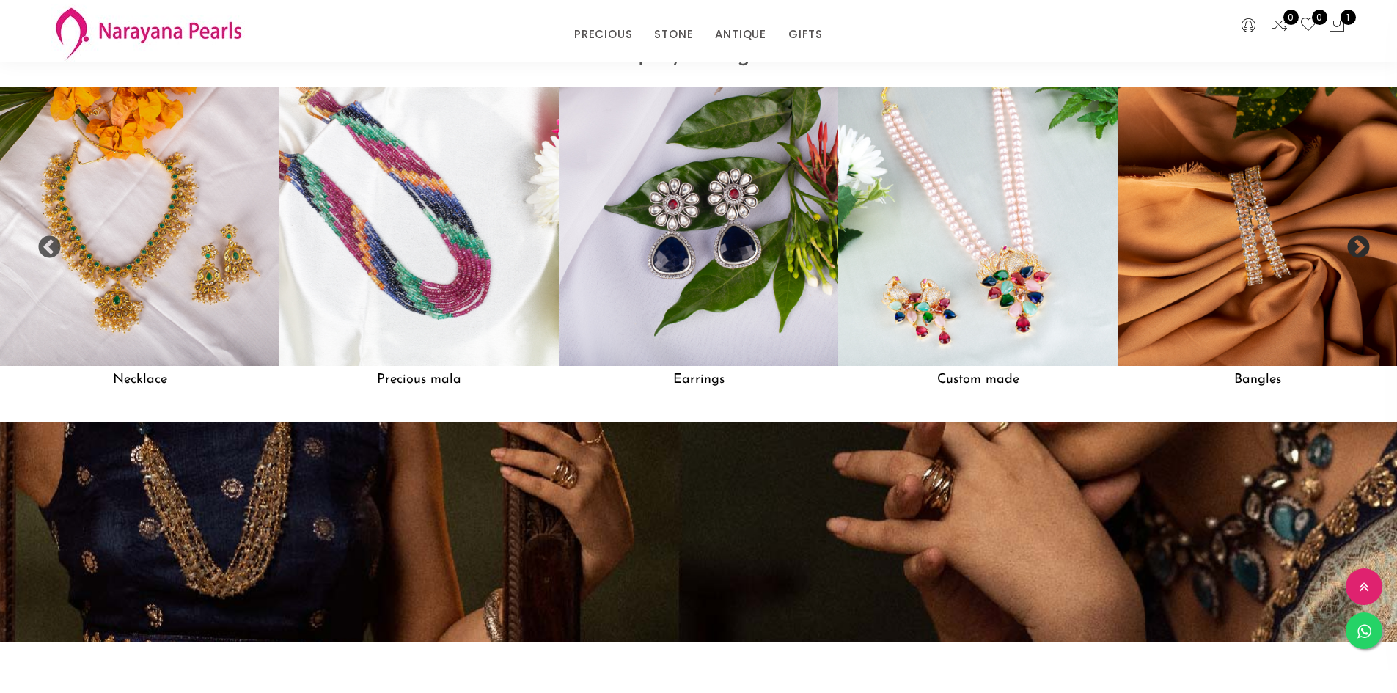
click at [1354, 250] on button "Next" at bounding box center [1353, 242] width 15 height 15
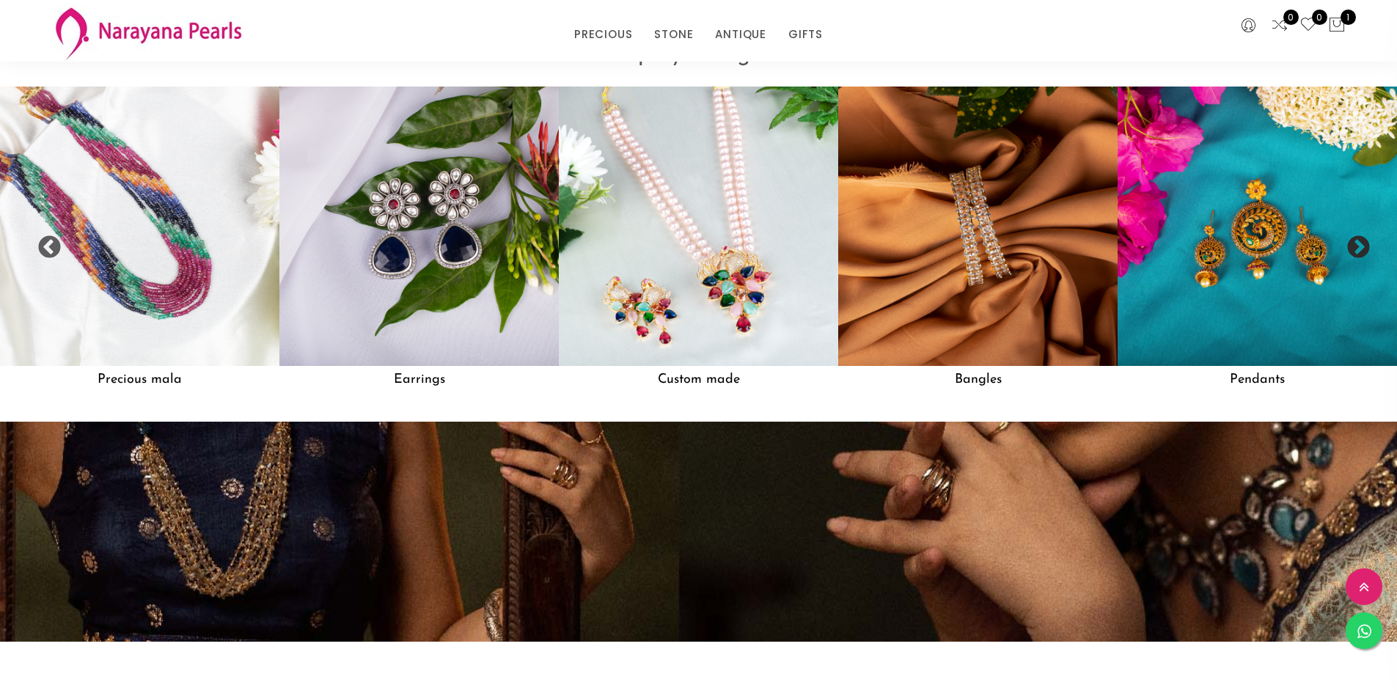
click at [1354, 250] on button "Next" at bounding box center [1353, 242] width 15 height 15
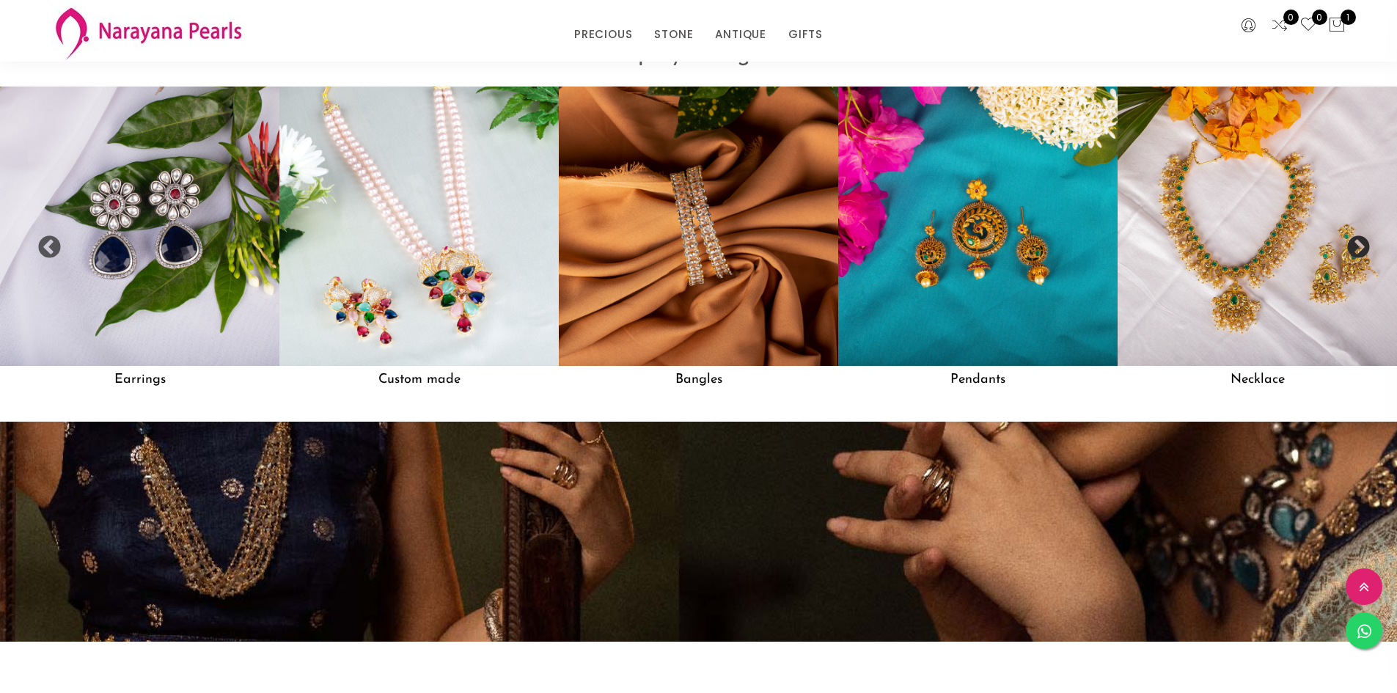
click at [1354, 250] on button "Next" at bounding box center [1353, 242] width 15 height 15
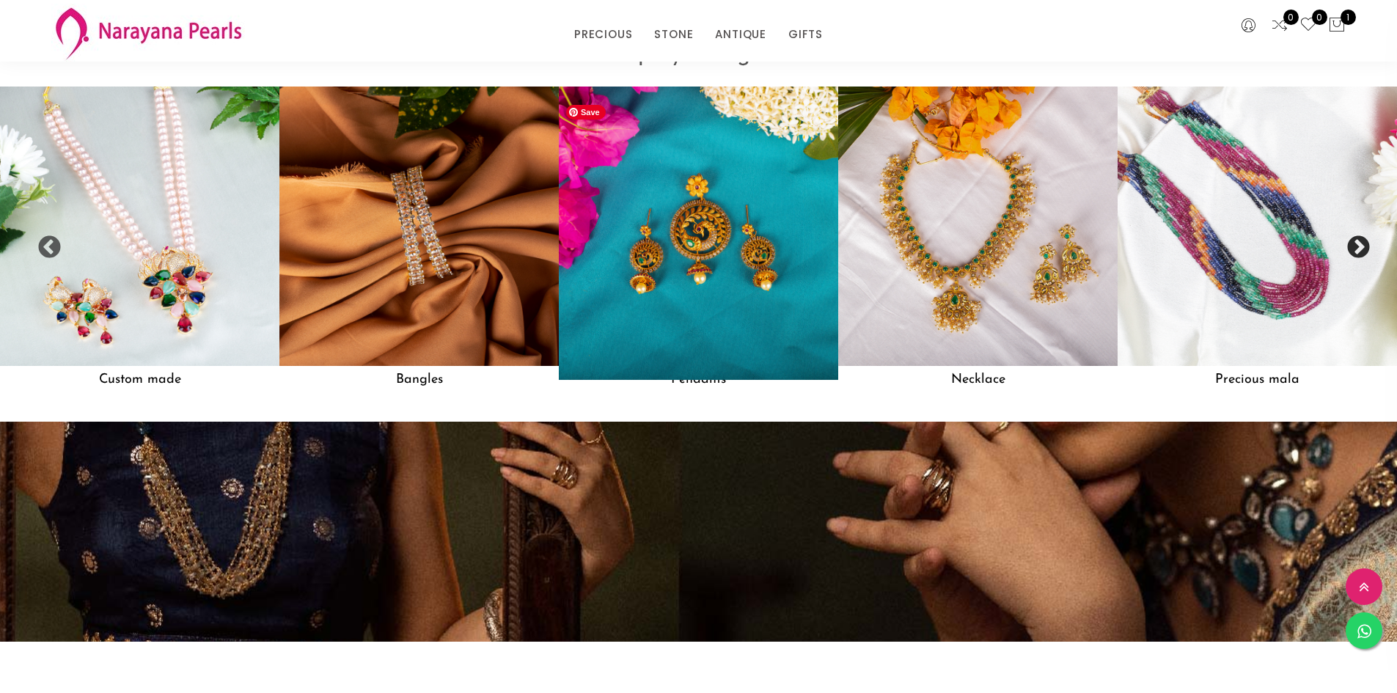
click at [715, 285] on img at bounding box center [698, 226] width 307 height 307
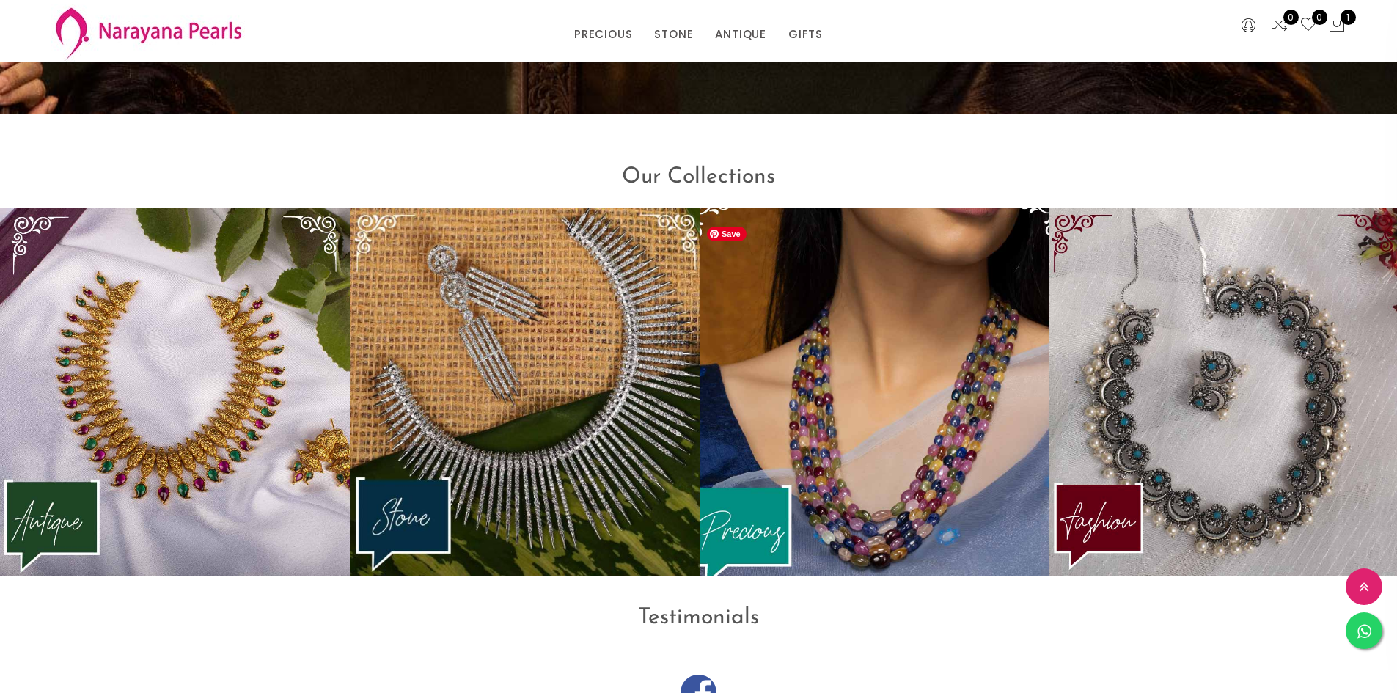
scroll to position [2038, 0]
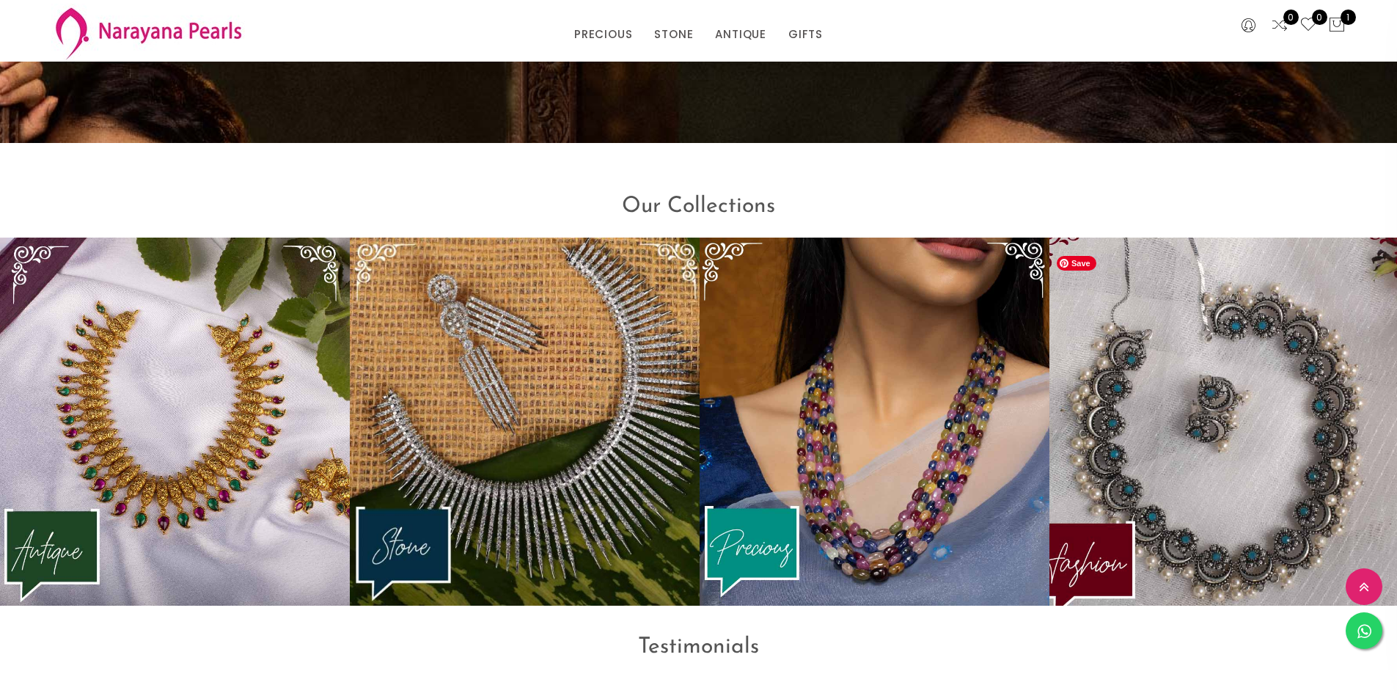
click at [1225, 478] on img at bounding box center [1224, 421] width 385 height 405
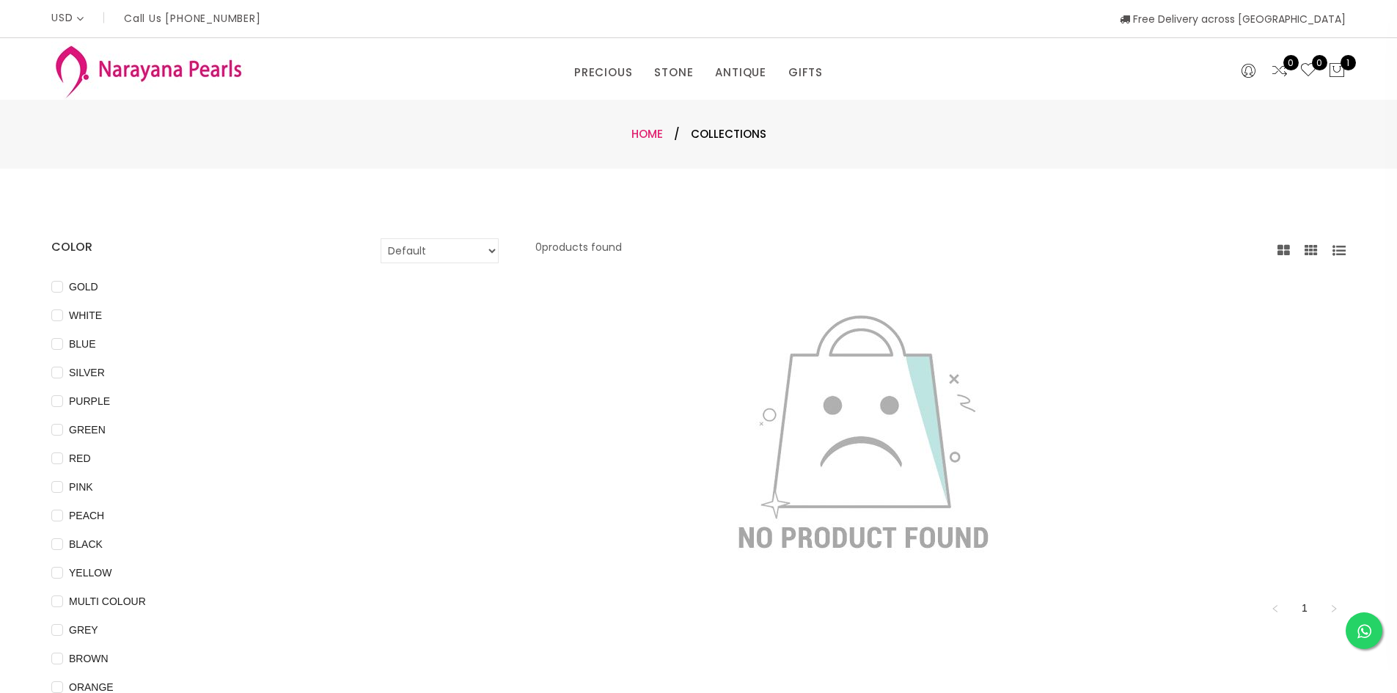
click at [653, 132] on link "Home" at bounding box center [647, 133] width 32 height 15
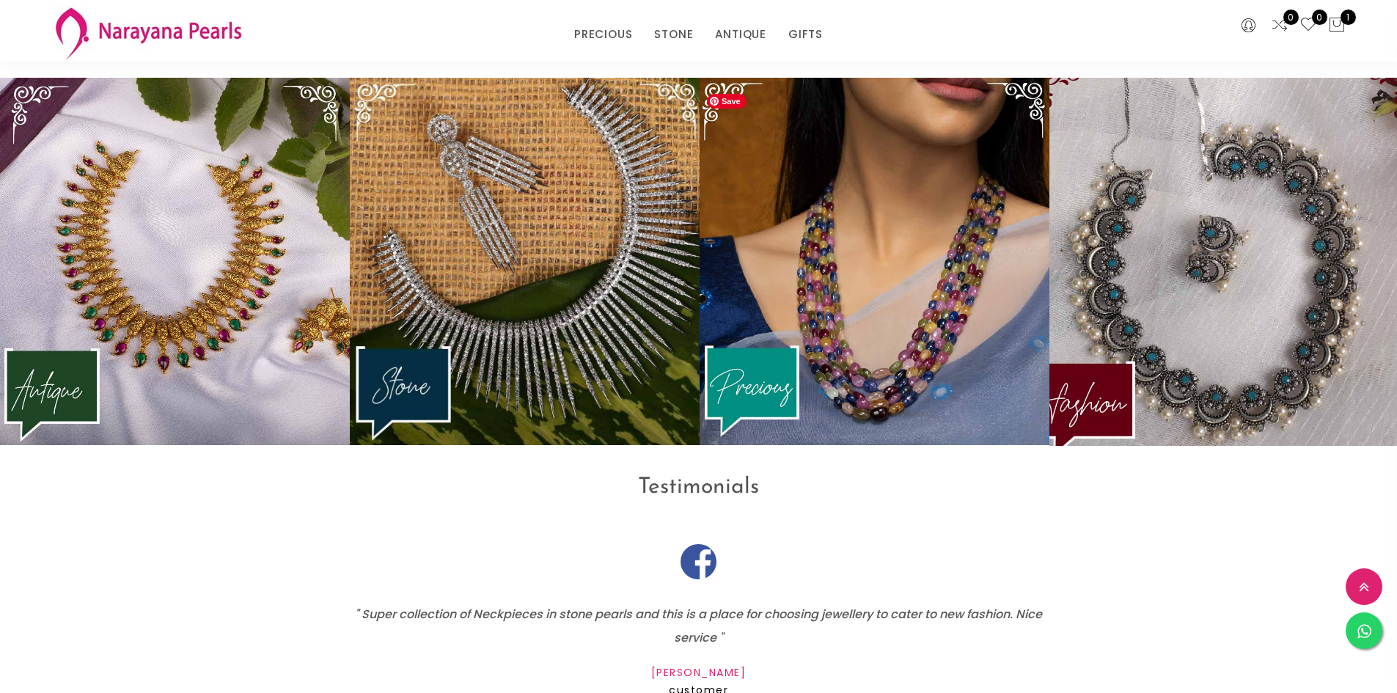
scroll to position [2202, 0]
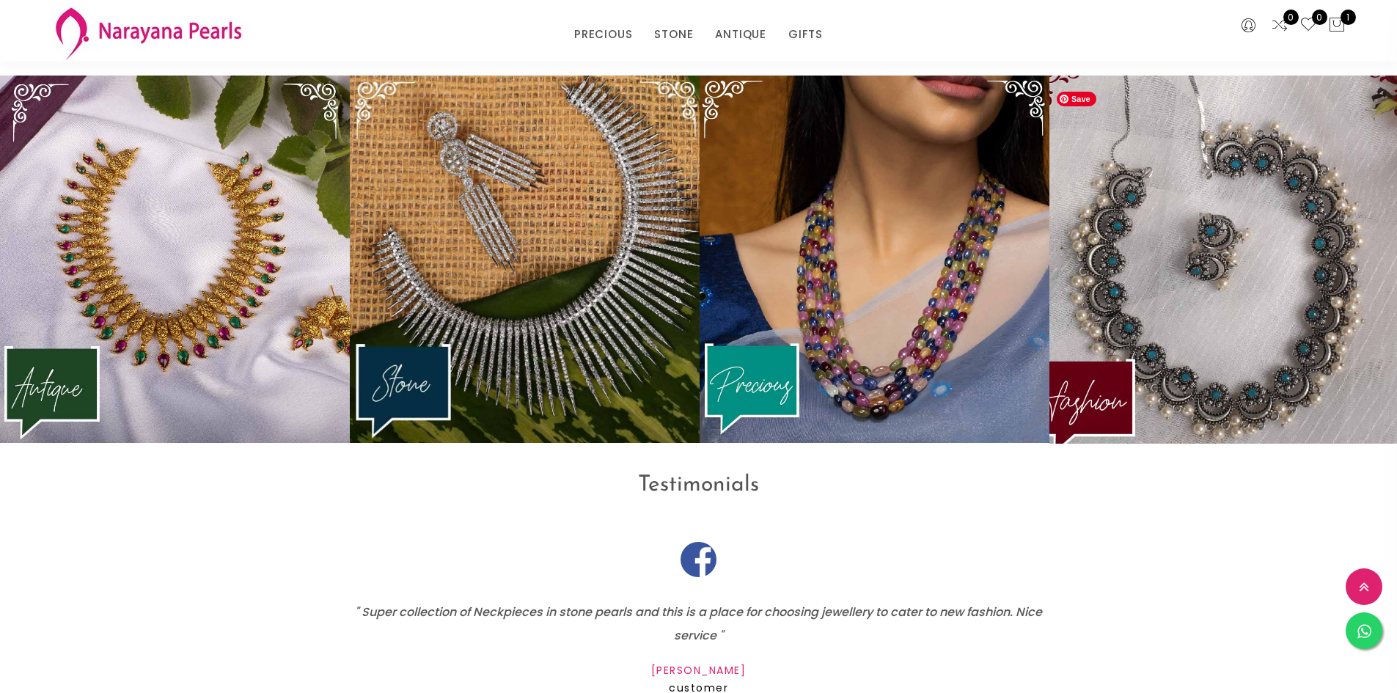
click at [1206, 291] on img at bounding box center [1224, 259] width 385 height 405
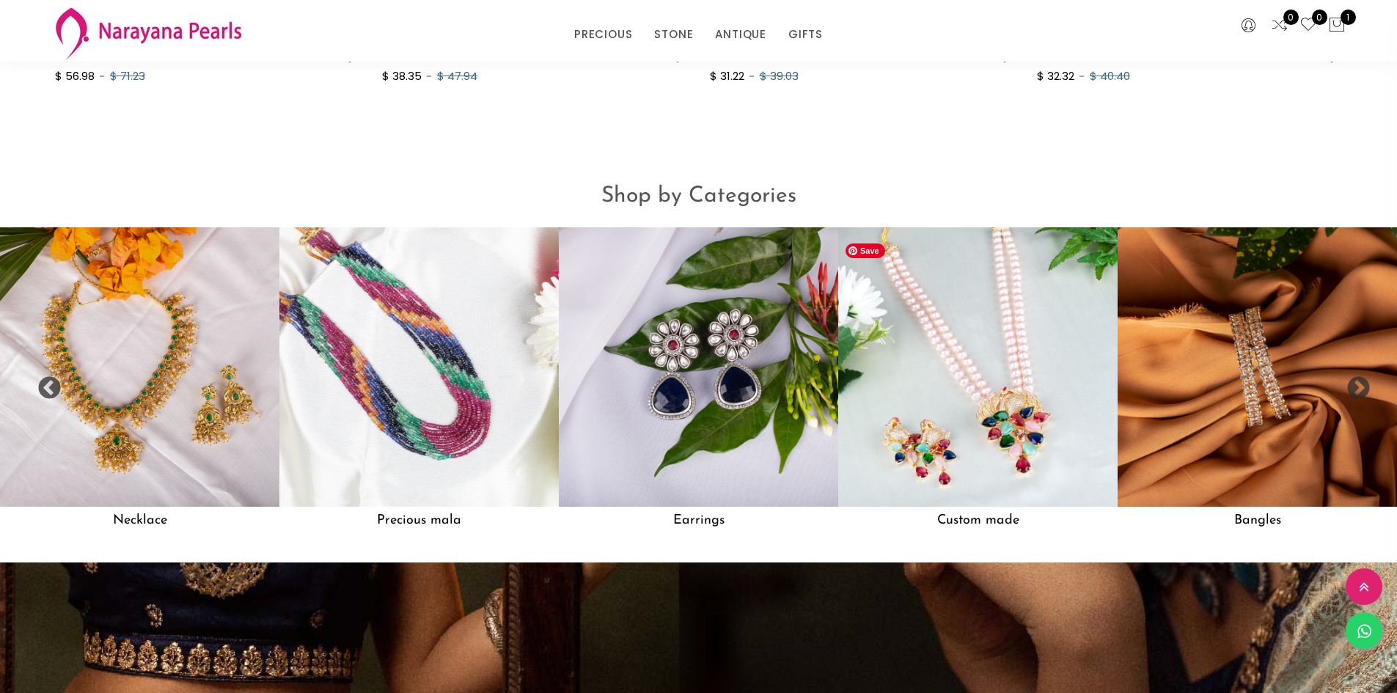
scroll to position [1380, 0]
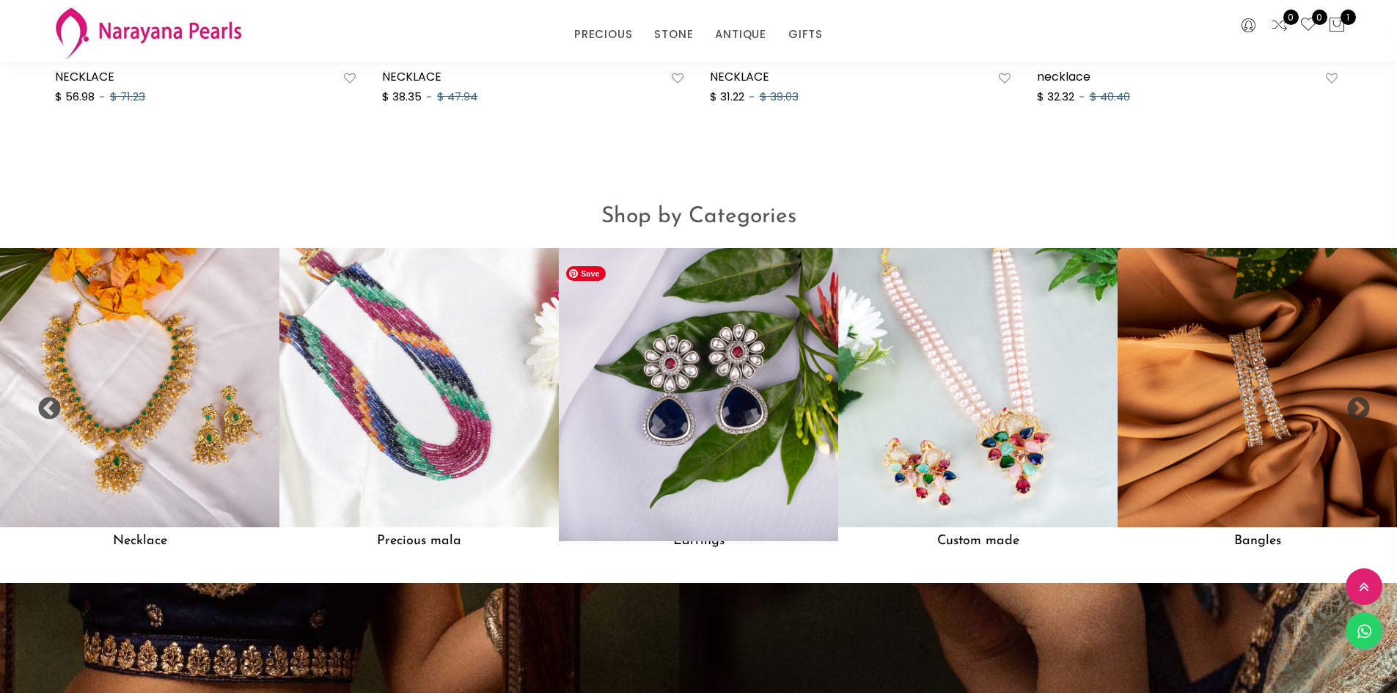
click at [727, 402] on img at bounding box center [698, 387] width 307 height 307
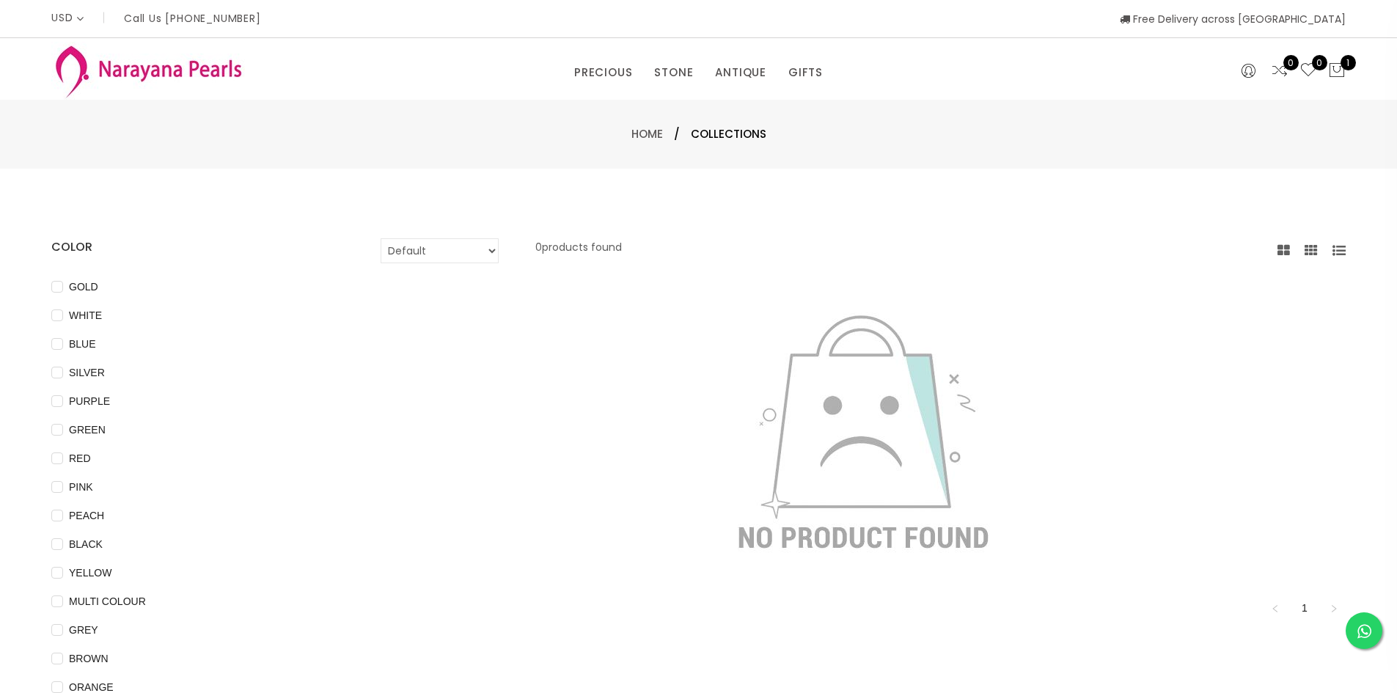
click at [153, 67] on img at bounding box center [148, 71] width 194 height 58
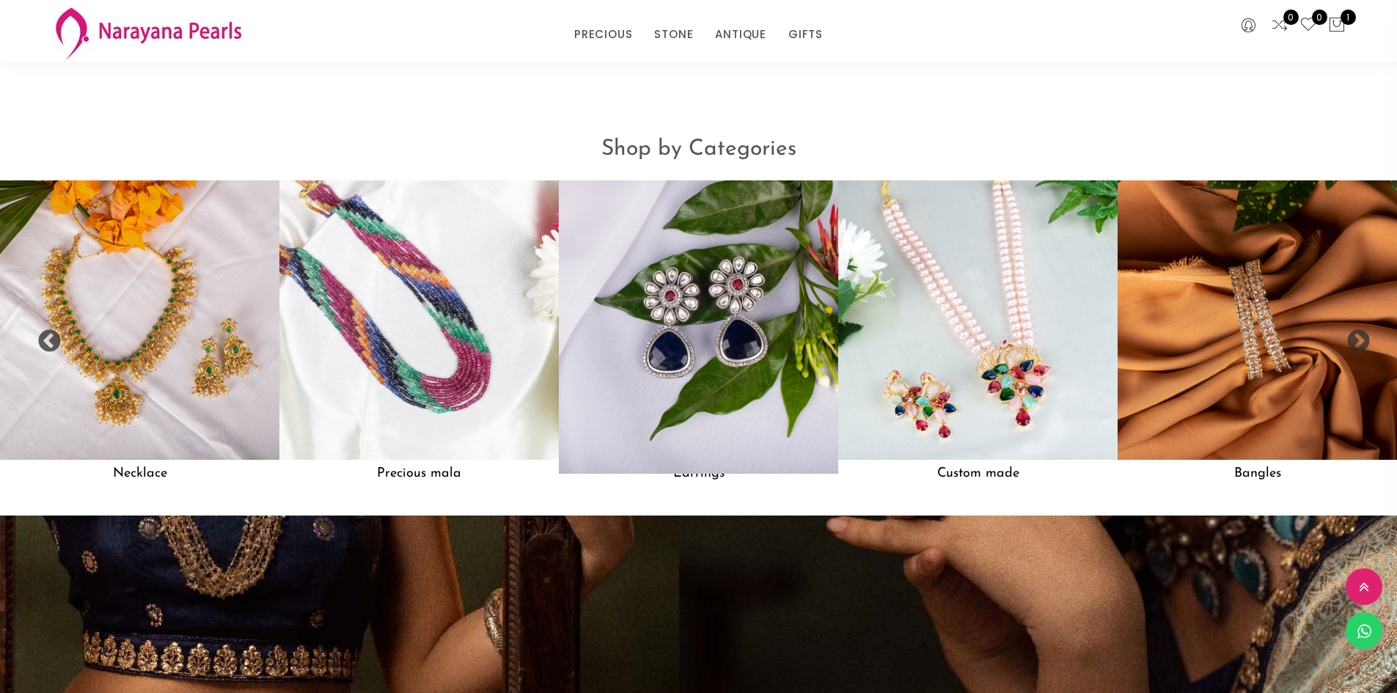
scroll to position [1477, 0]
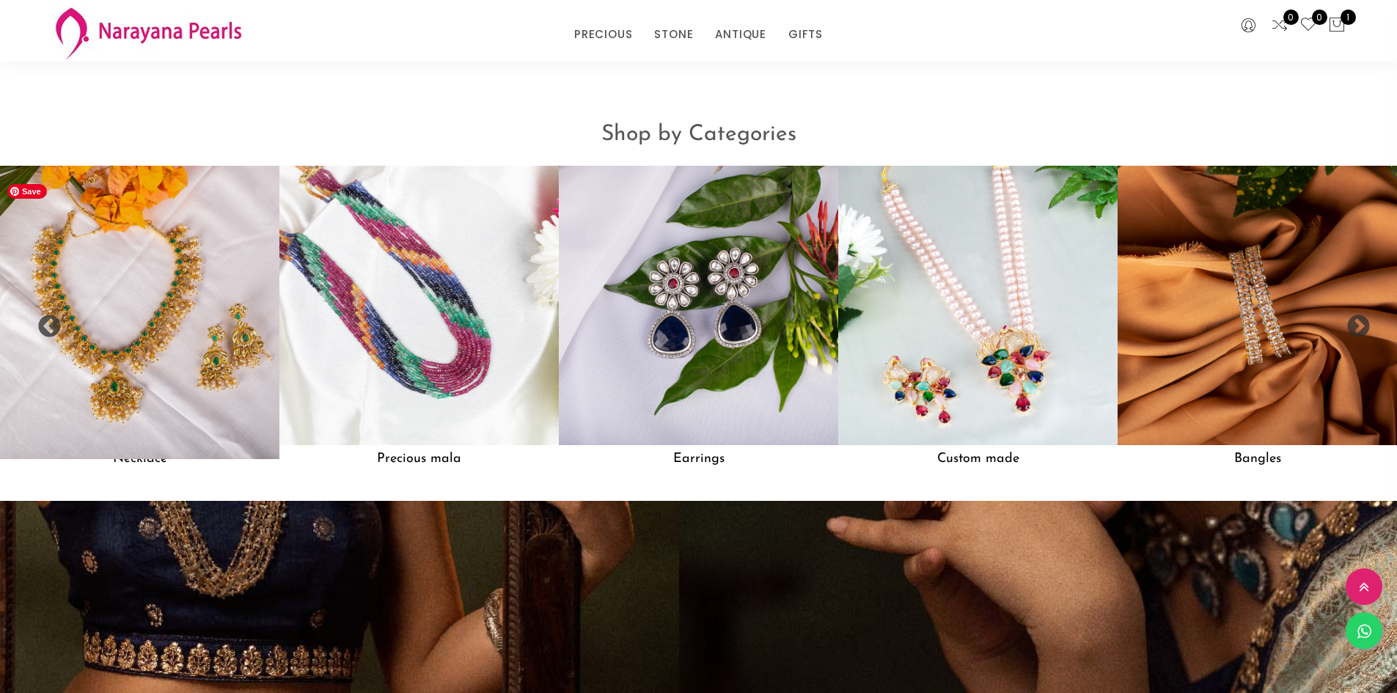
click at [106, 283] on img at bounding box center [139, 305] width 307 height 307
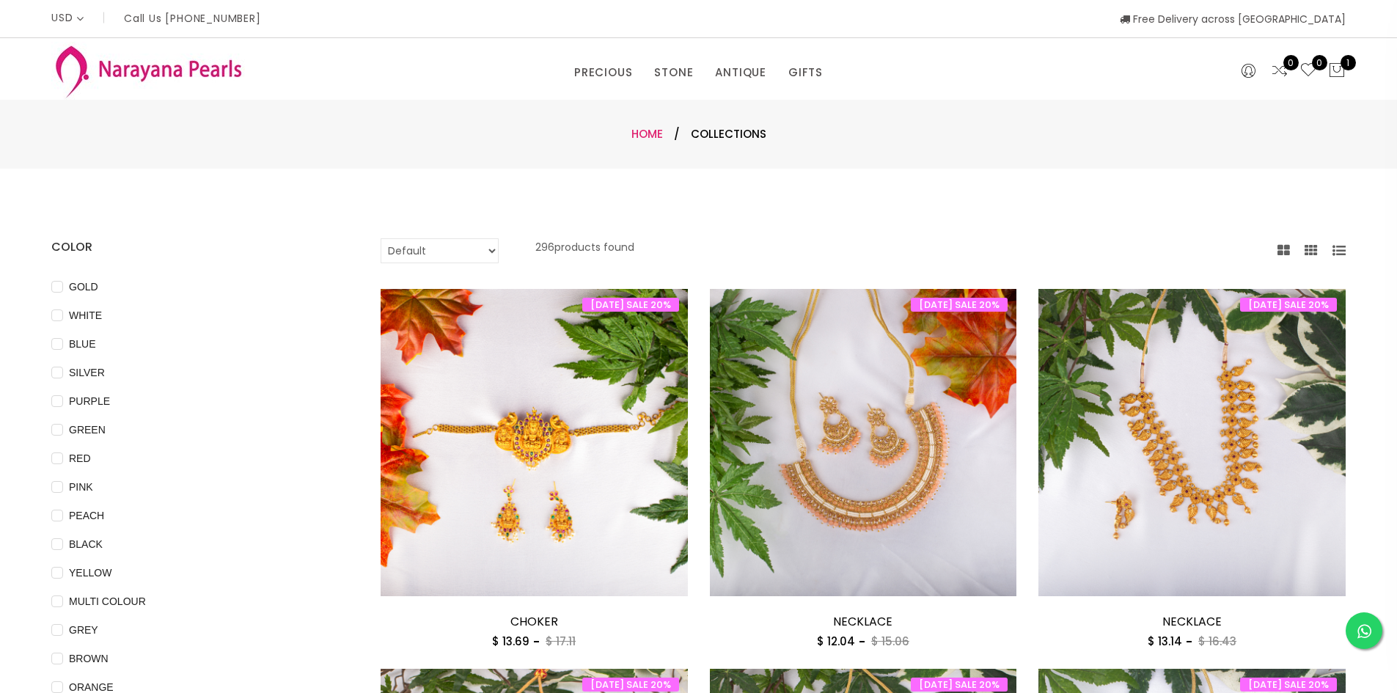
click at [647, 133] on link "Home" at bounding box center [647, 133] width 32 height 15
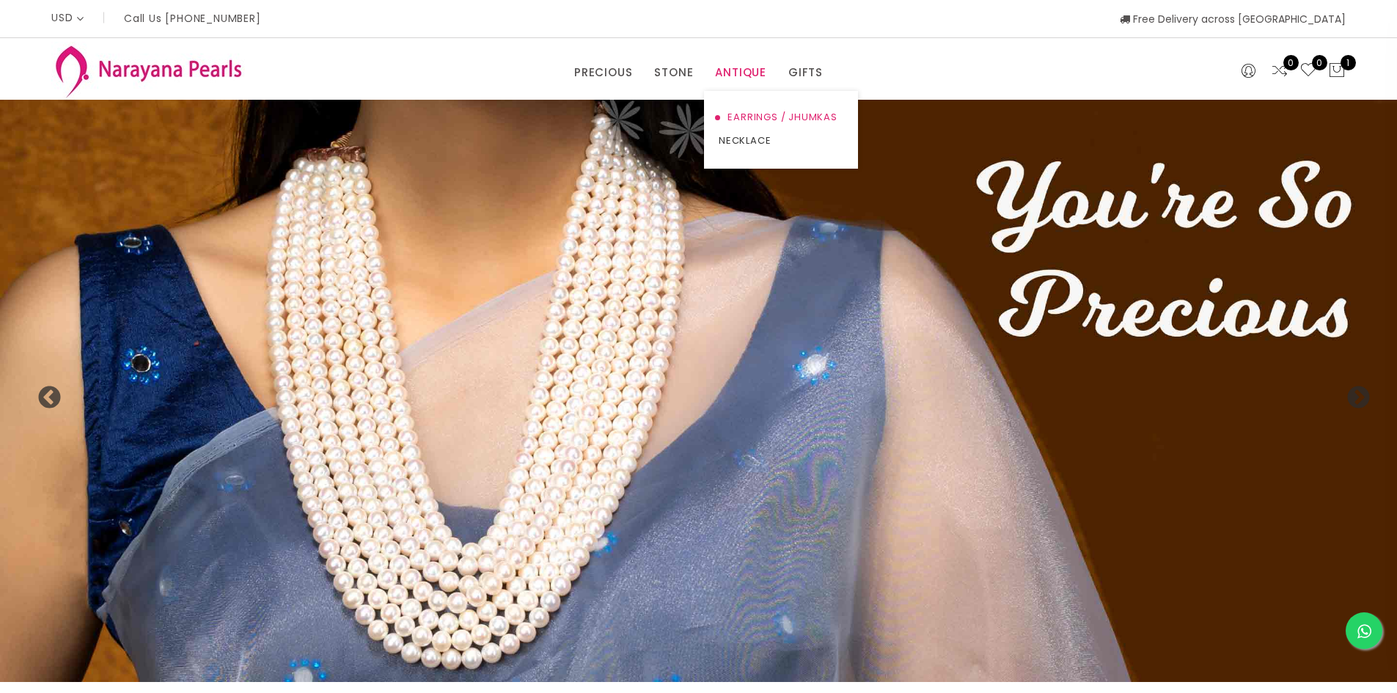
click at [743, 110] on link "EARRINGS / JHUMKAS" at bounding box center [781, 117] width 125 height 23
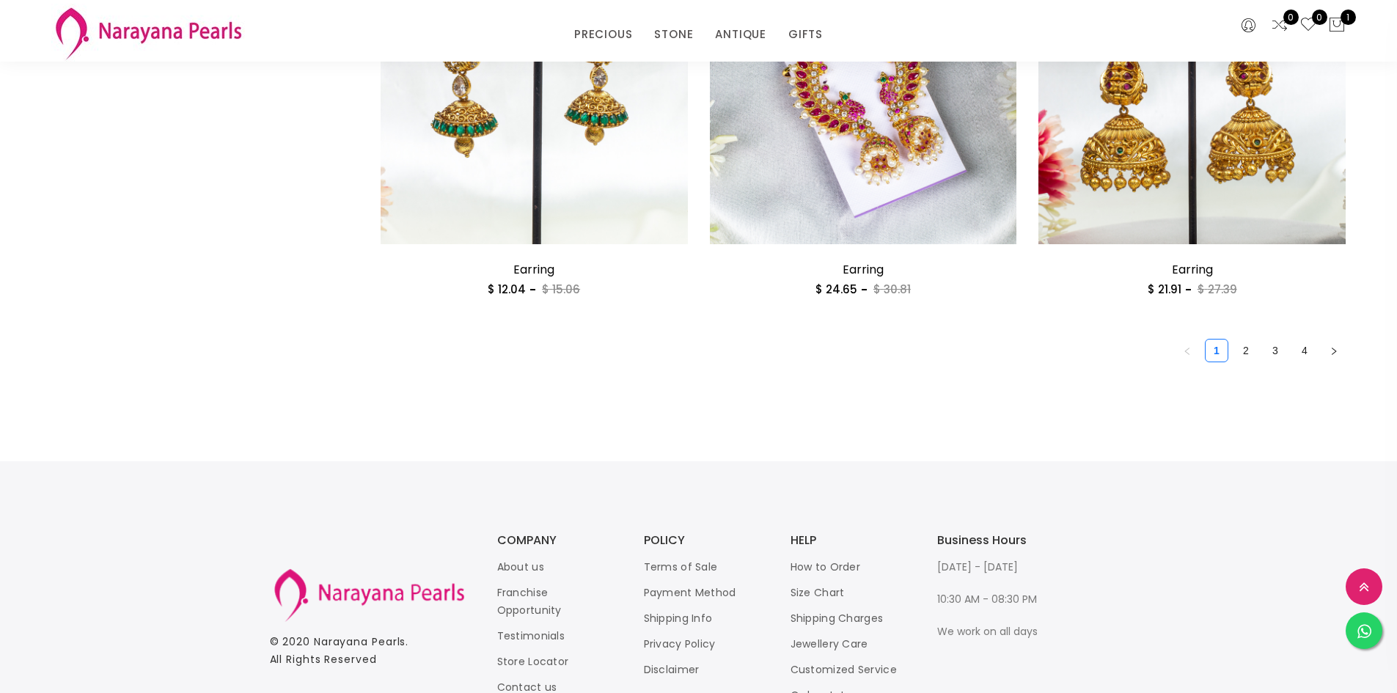
scroll to position [2652, 0]
